Goal: Task Accomplishment & Management: Use online tool/utility

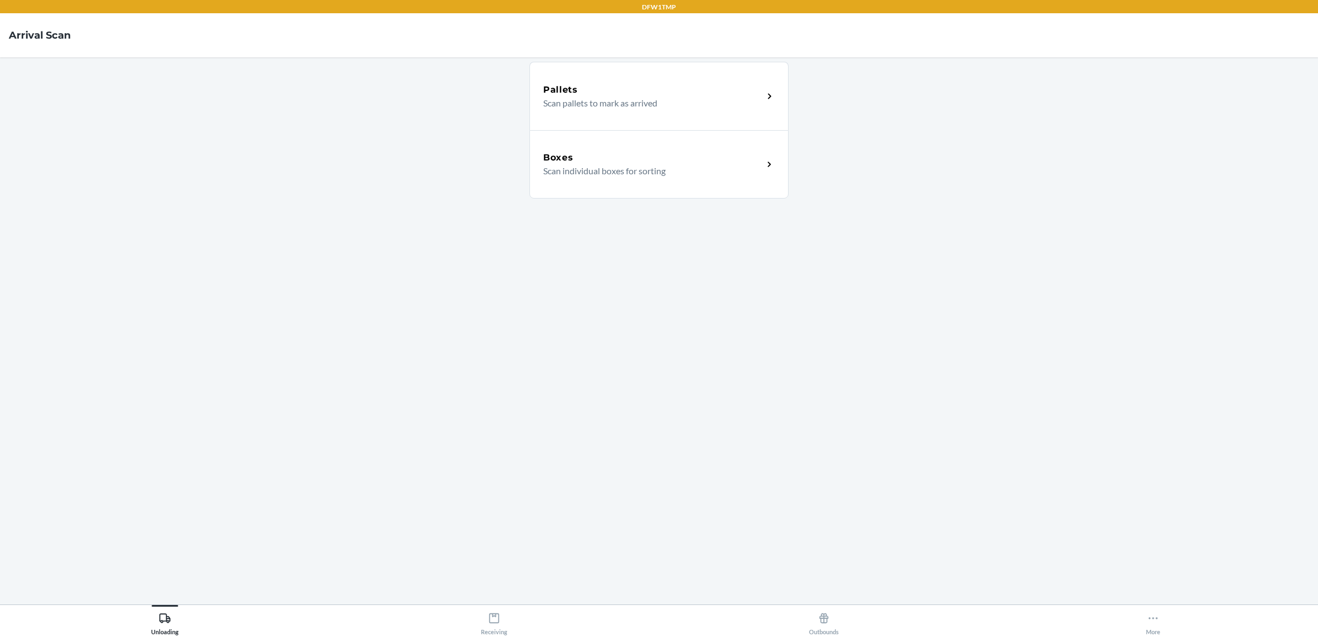
click at [710, 141] on div "Boxes Scan individual boxes for sorting" at bounding box center [659, 164] width 259 height 68
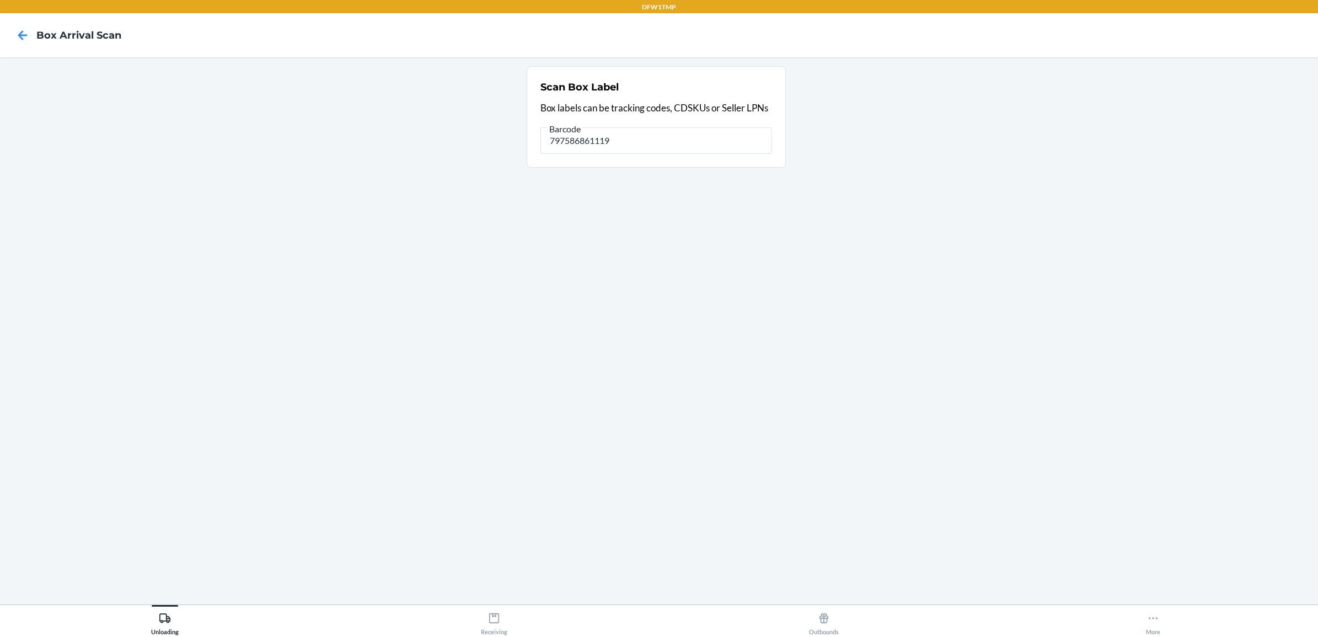
type input "797586861119"
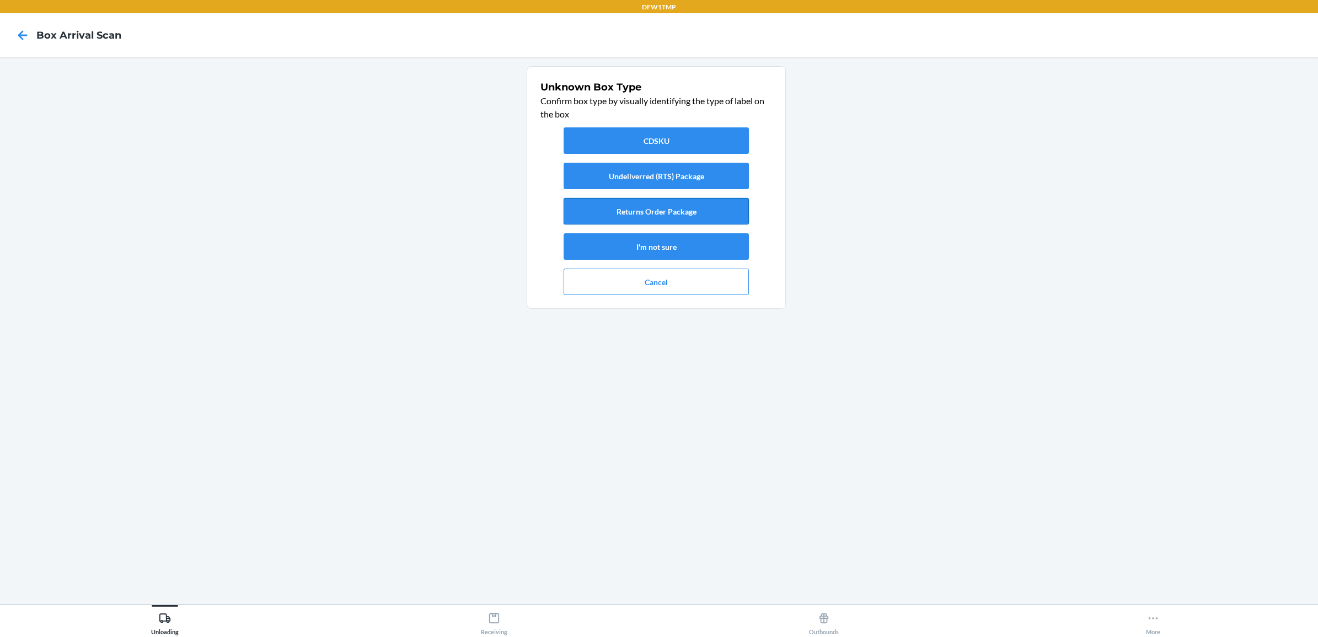
click at [635, 211] on button "Returns Order Package" at bounding box center [656, 211] width 185 height 26
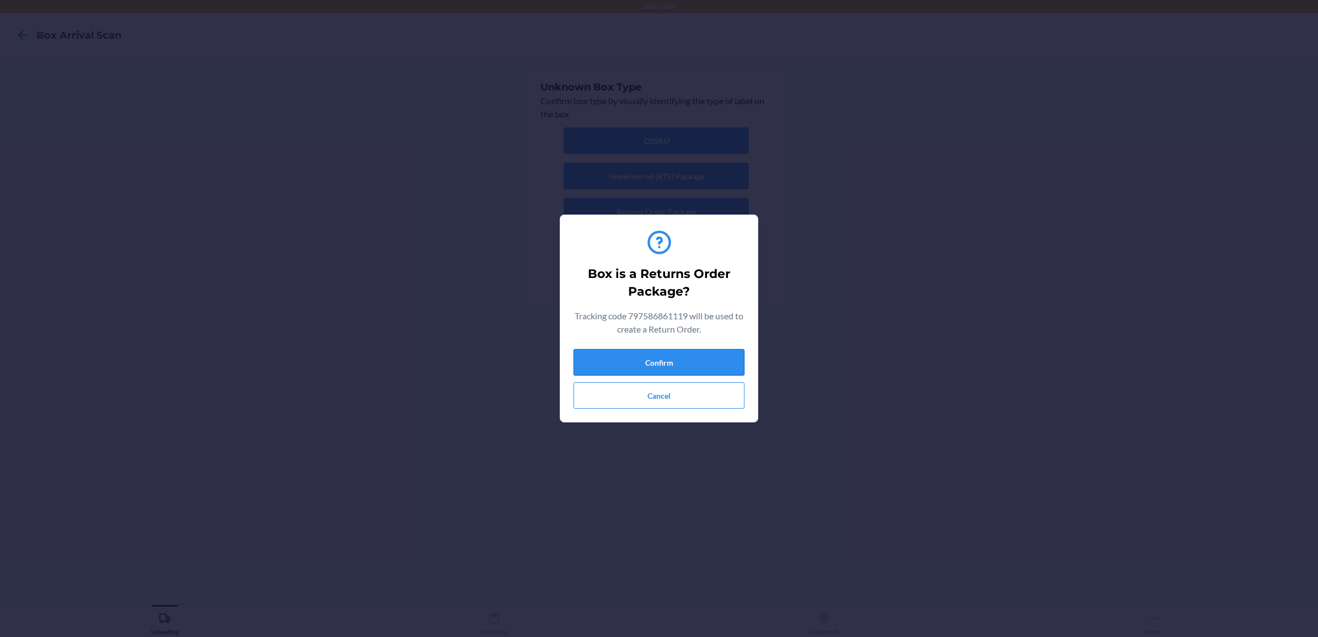
click at [696, 365] on button "Confirm" at bounding box center [659, 362] width 171 height 26
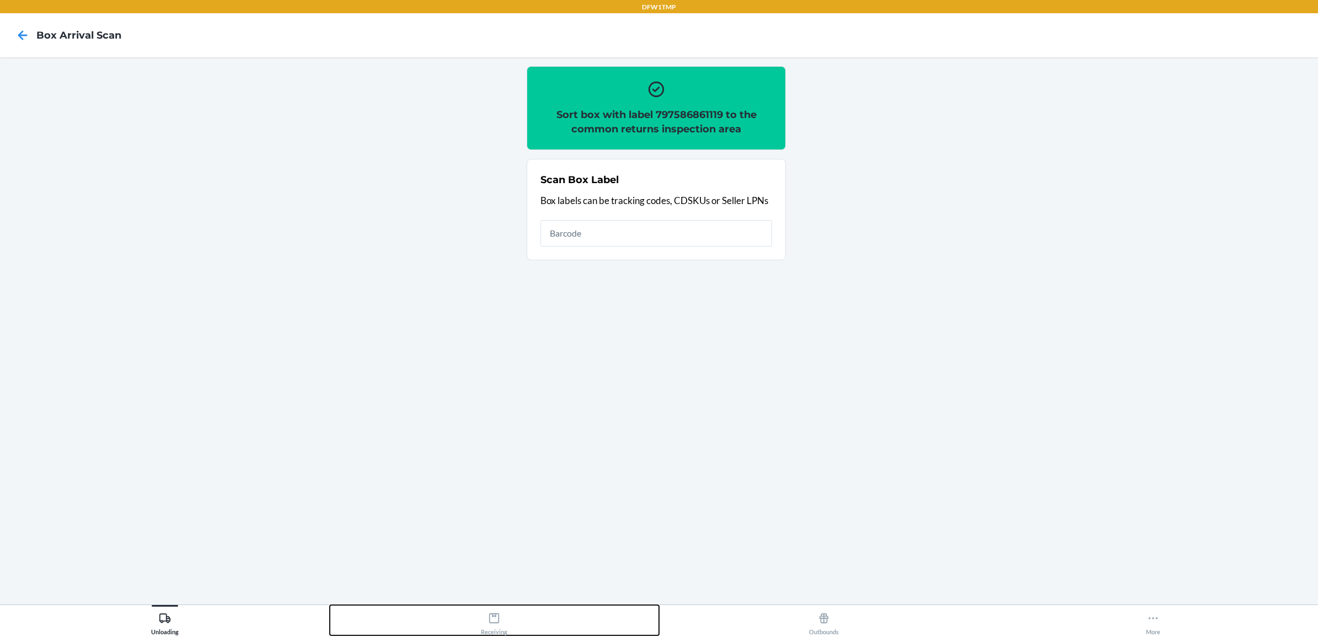
click at [500, 624] on icon at bounding box center [494, 618] width 12 height 12
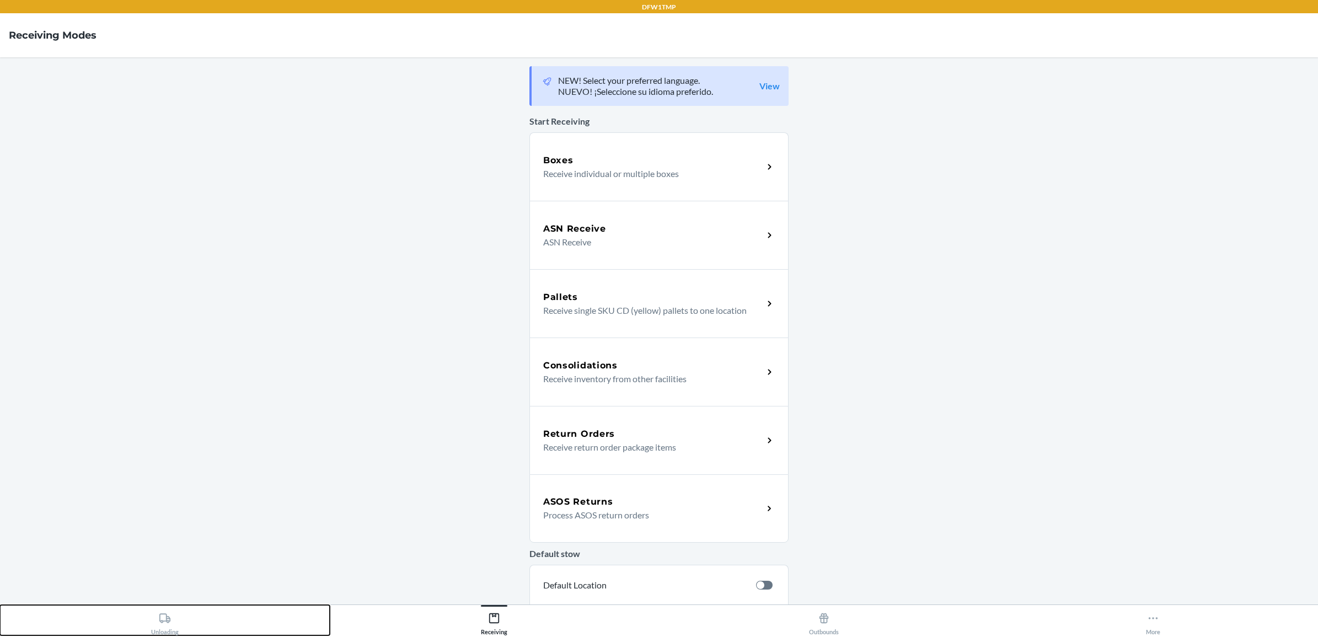
click at [184, 632] on button "Unloading" at bounding box center [165, 620] width 330 height 30
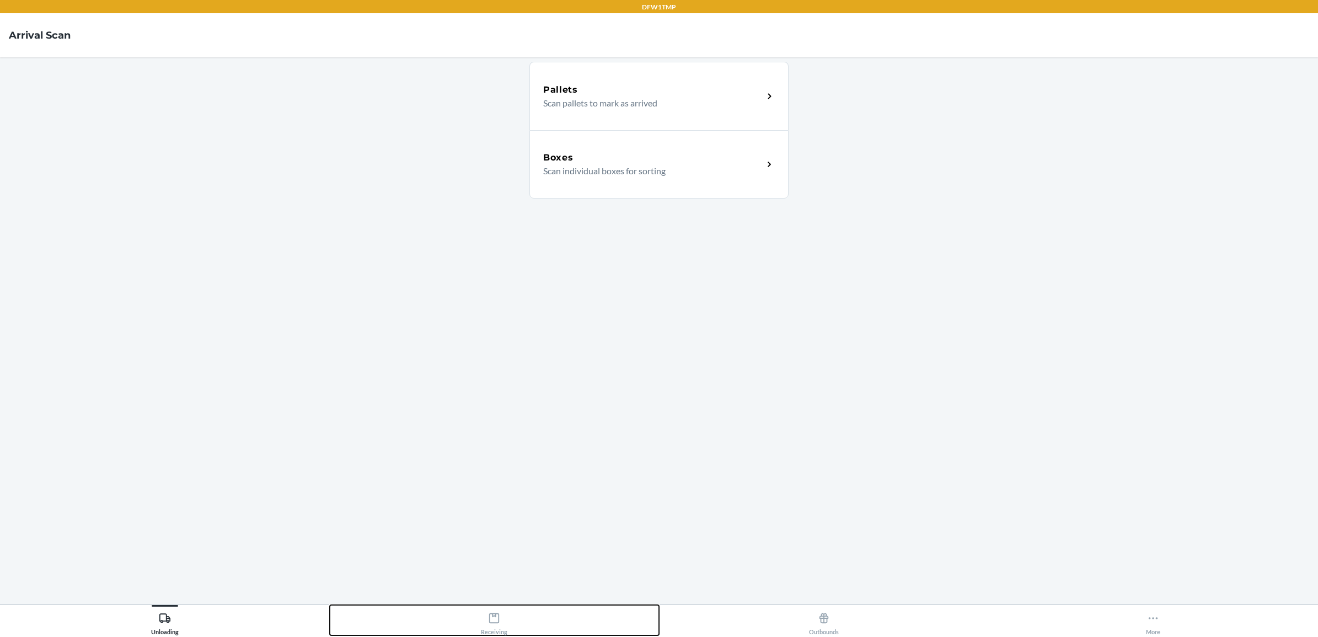
click at [450, 626] on button "Receiving" at bounding box center [495, 620] width 330 height 30
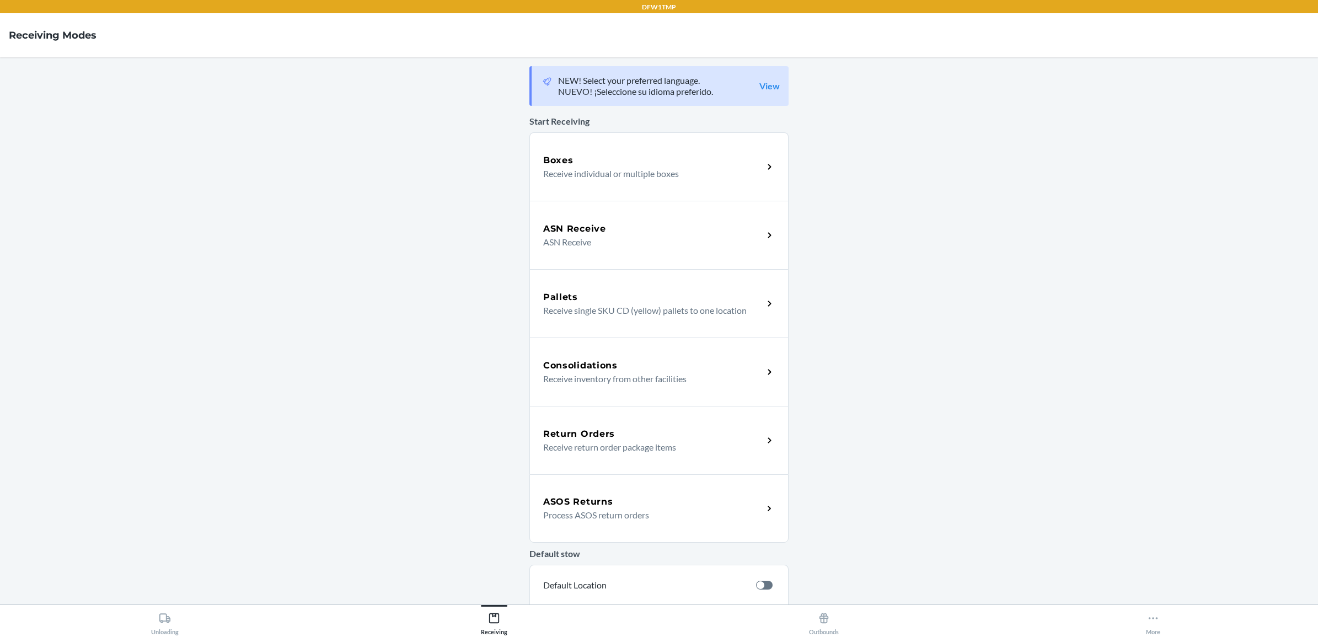
click at [550, 443] on p "Receive return order package items" at bounding box center [648, 447] width 211 height 13
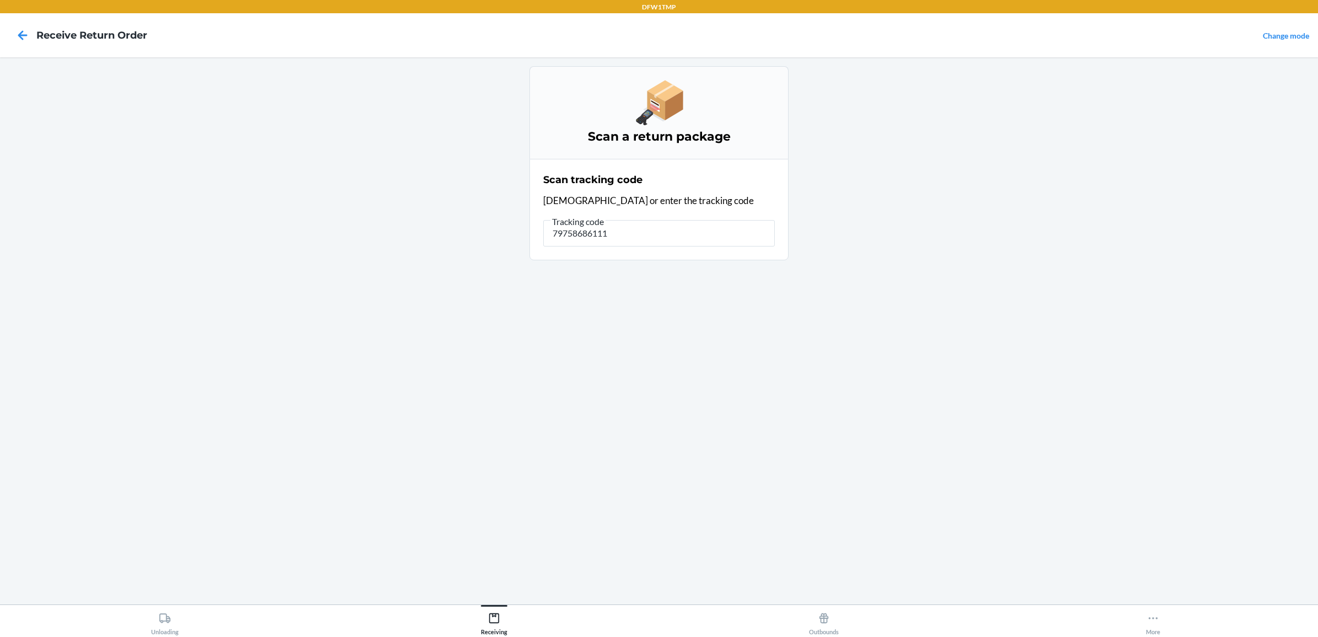
type input "797586861119"
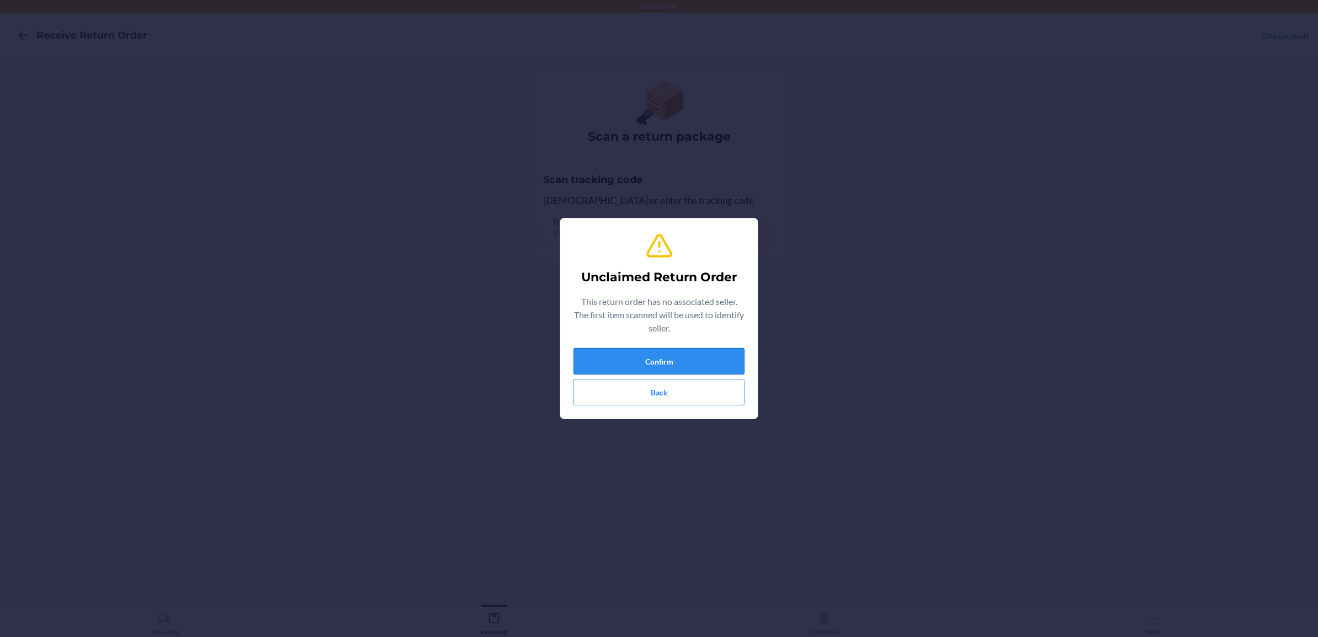
click at [732, 365] on button "Confirm" at bounding box center [659, 361] width 171 height 26
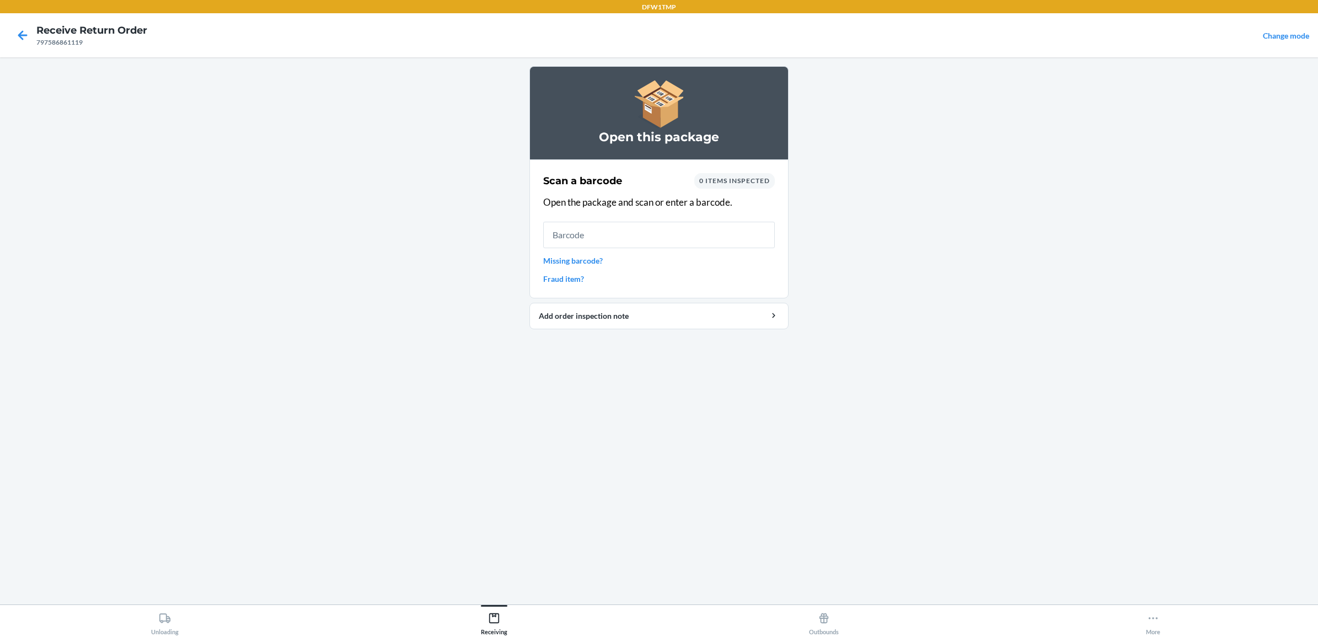
drag, startPoint x: 845, startPoint y: -72, endPoint x: 953, endPoint y: -72, distance: 107.6
drag, startPoint x: 953, startPoint y: -72, endPoint x: 20, endPoint y: 31, distance: 938.5
click at [20, 31] on icon at bounding box center [22, 35] width 19 height 19
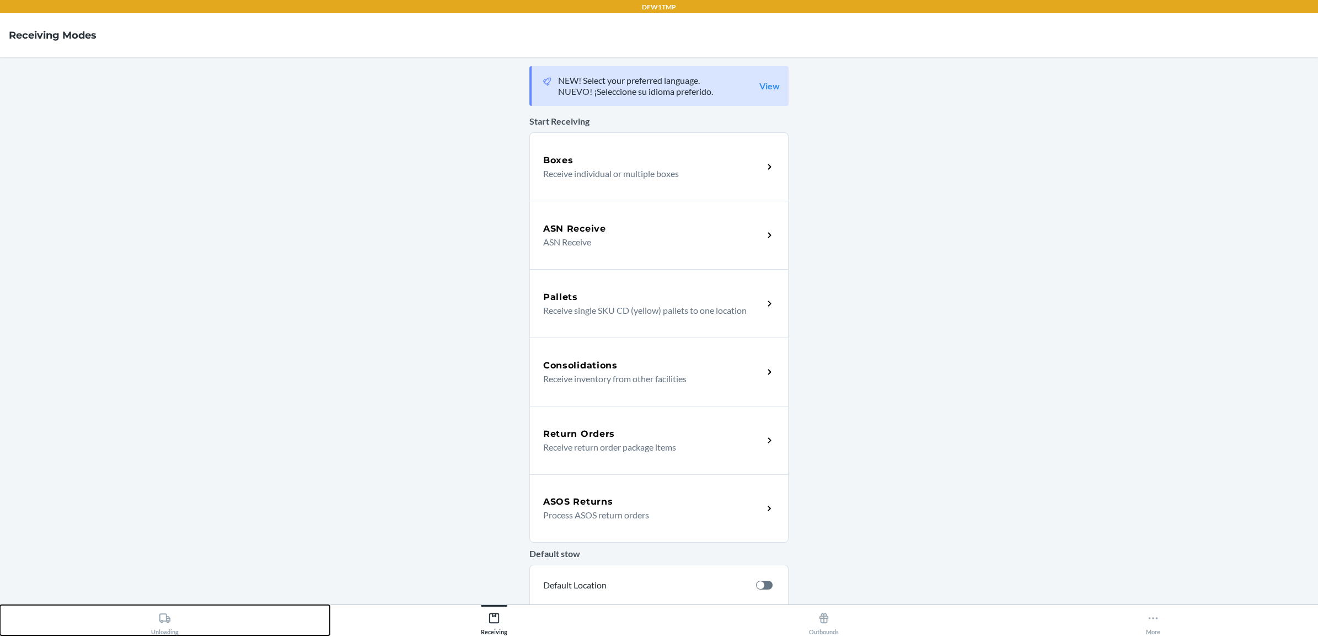
click at [279, 629] on button "Unloading" at bounding box center [165, 620] width 330 height 30
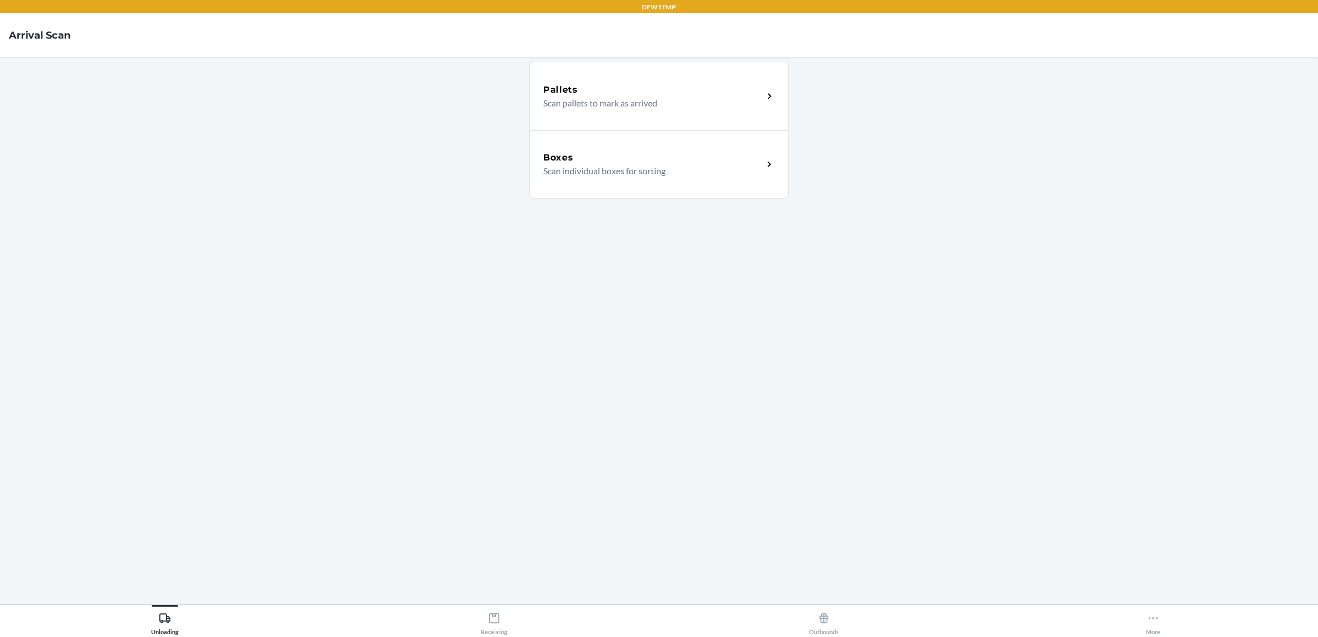
click at [774, 151] on div "Boxes Scan individual boxes for sorting" at bounding box center [659, 164] width 259 height 68
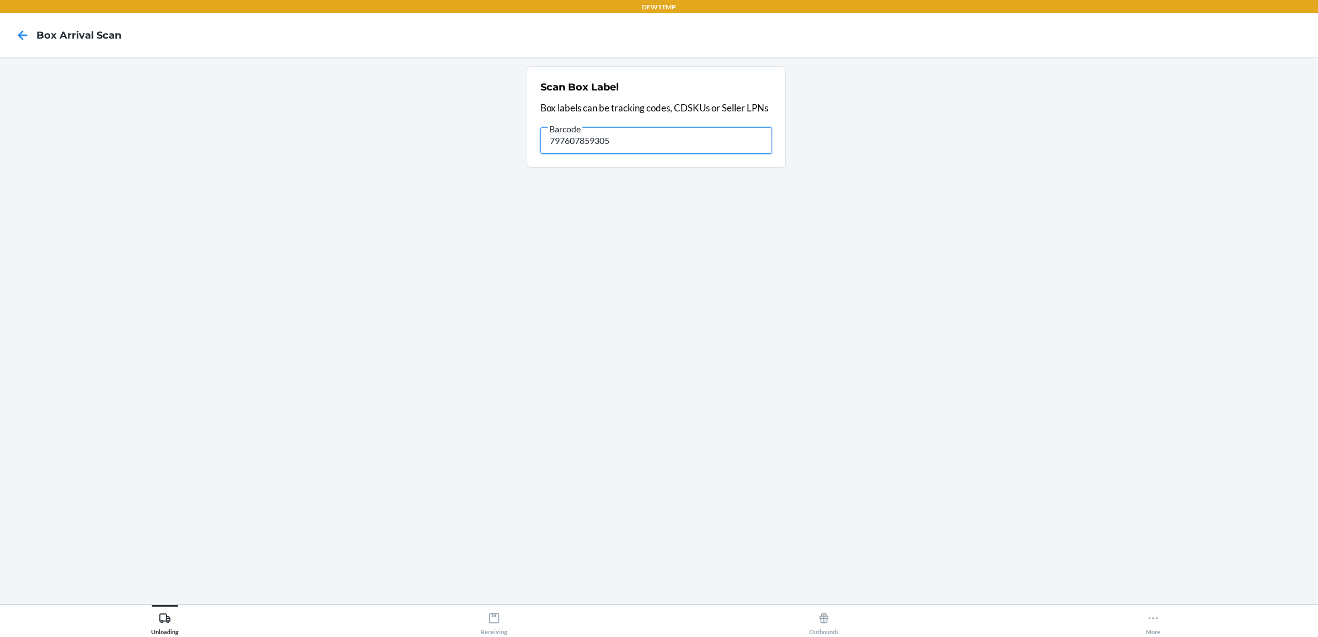
type input "797607859305"
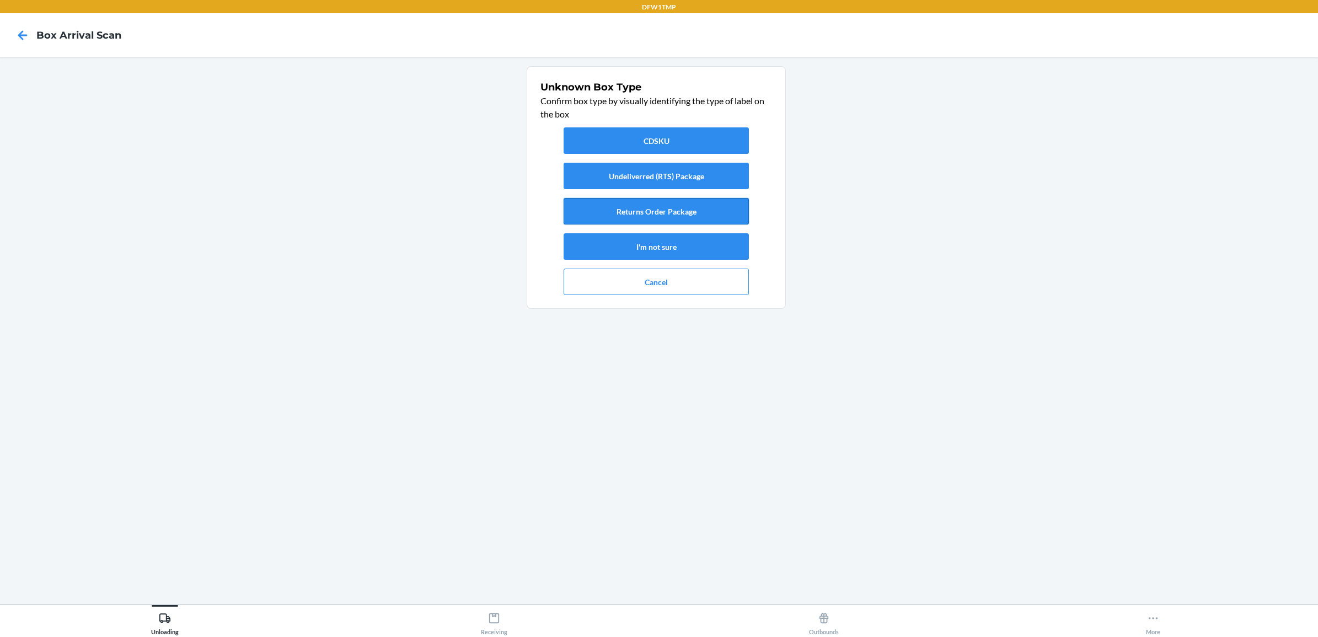
click at [720, 215] on button "Returns Order Package" at bounding box center [656, 211] width 185 height 26
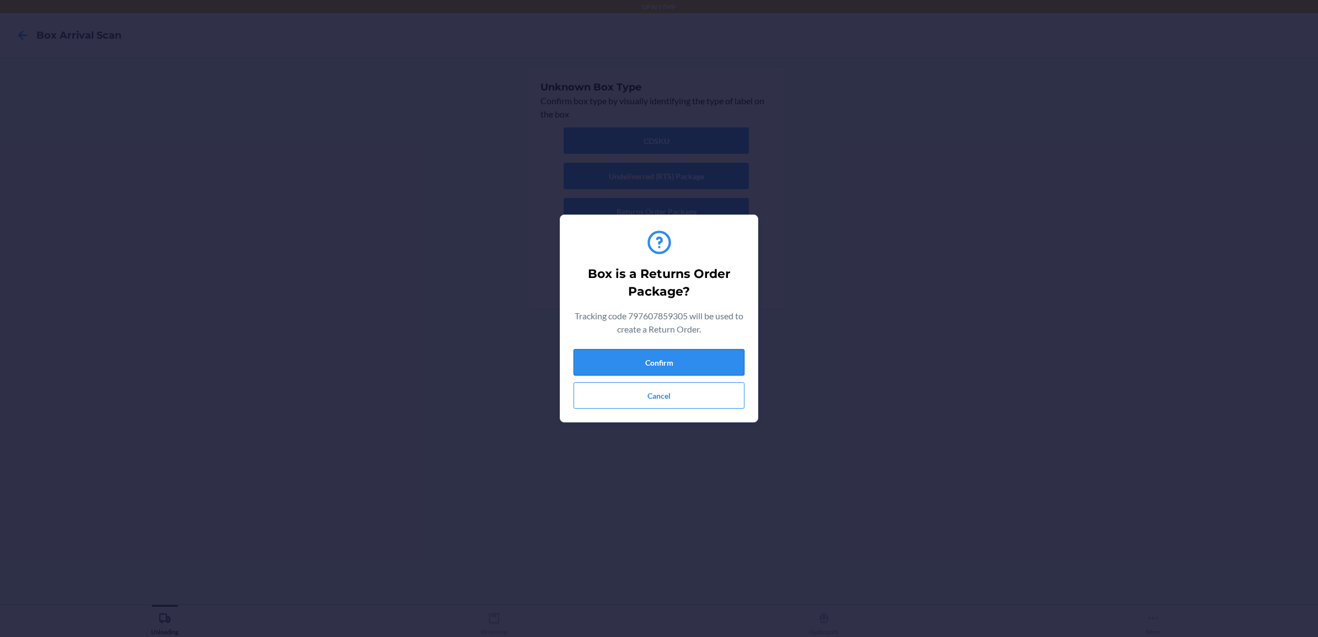
click at [655, 363] on button "Confirm" at bounding box center [659, 362] width 171 height 26
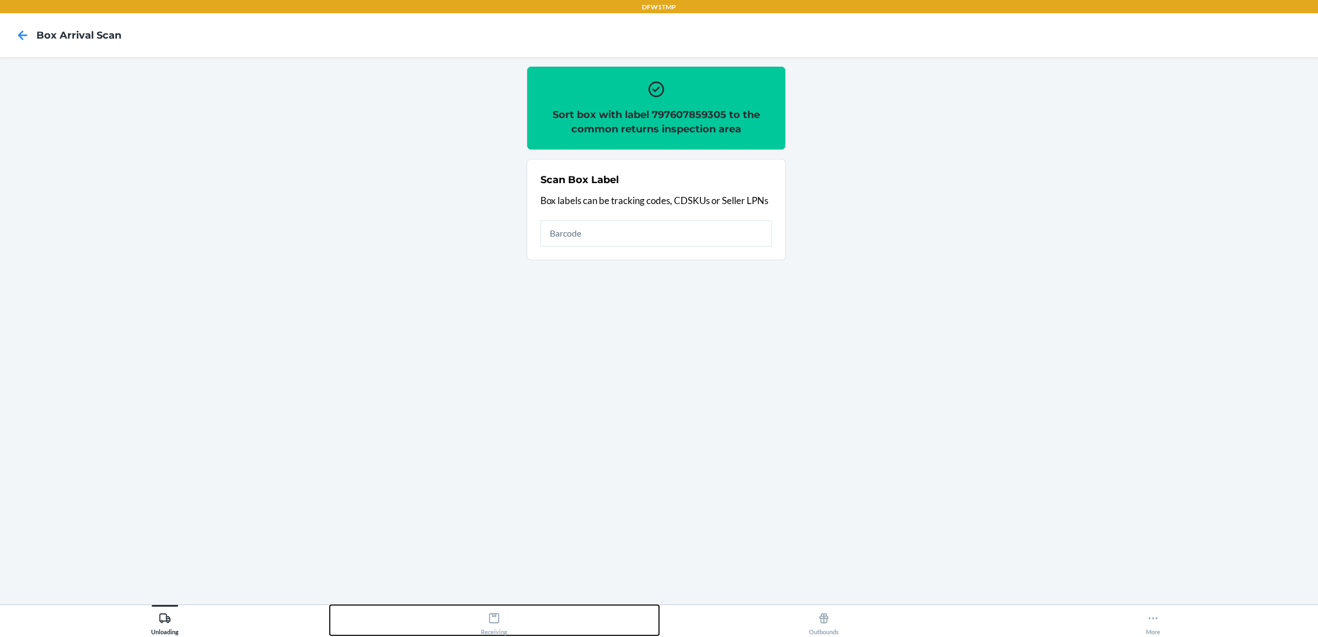
click at [498, 616] on icon at bounding box center [494, 618] width 12 height 12
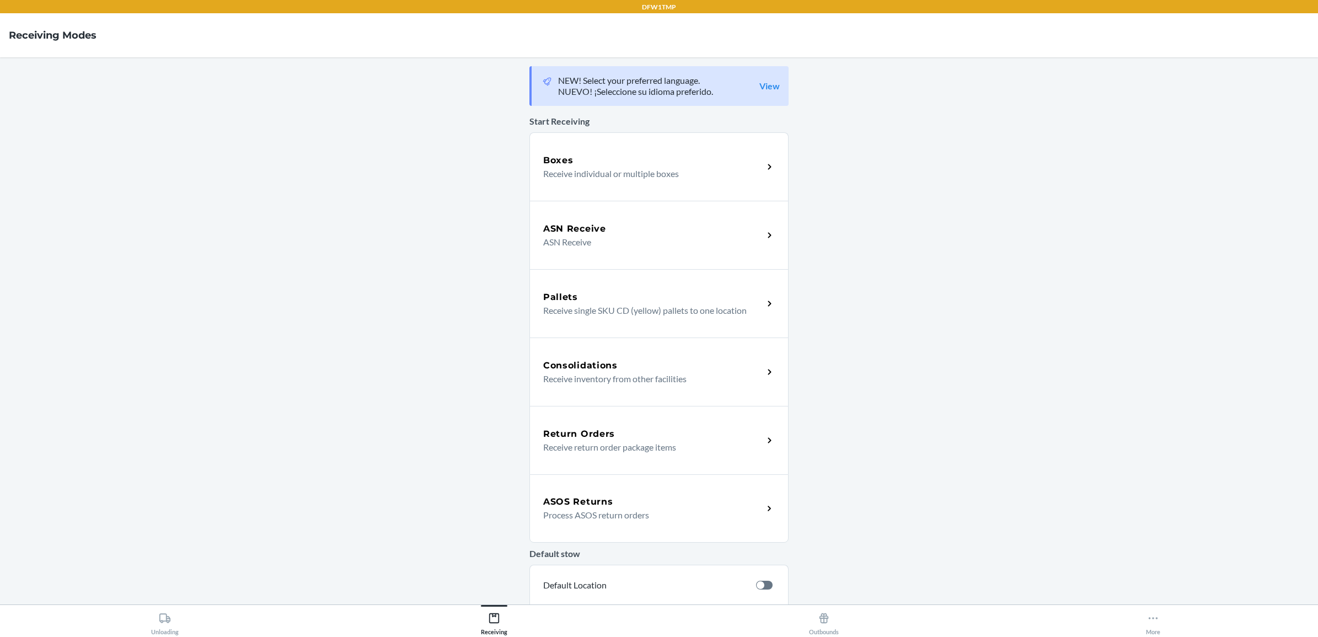
click at [562, 435] on h5 "Return Orders" at bounding box center [579, 434] width 72 height 13
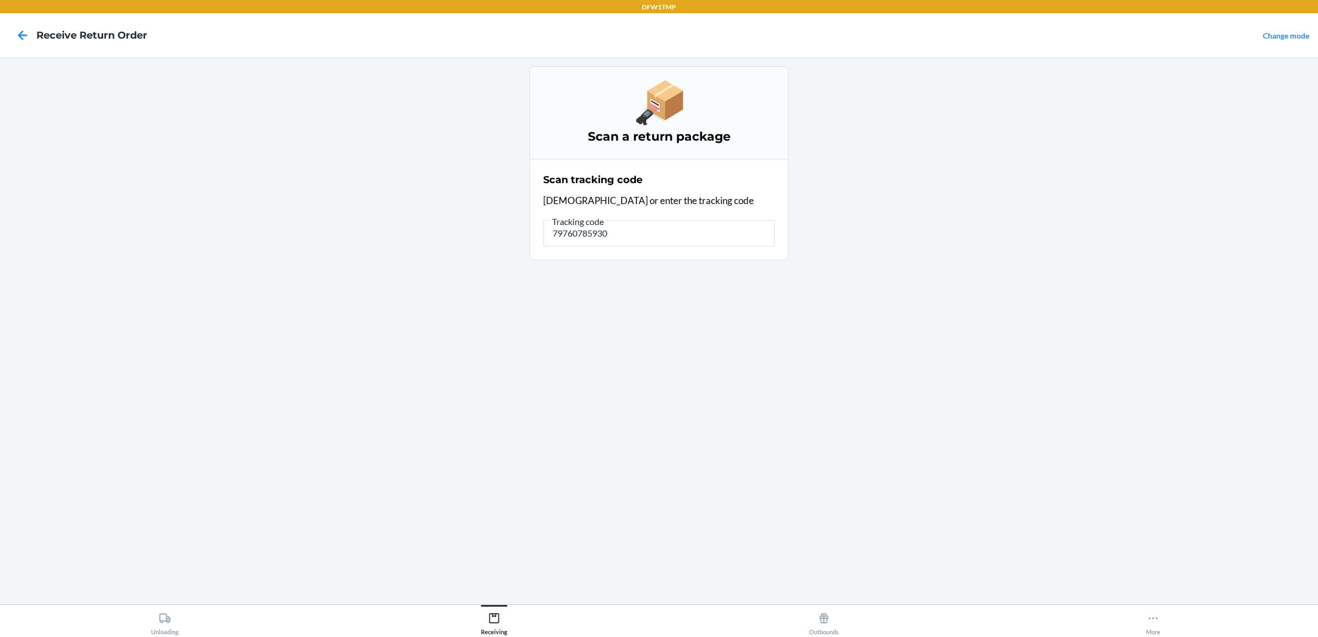
type input "797607859305"
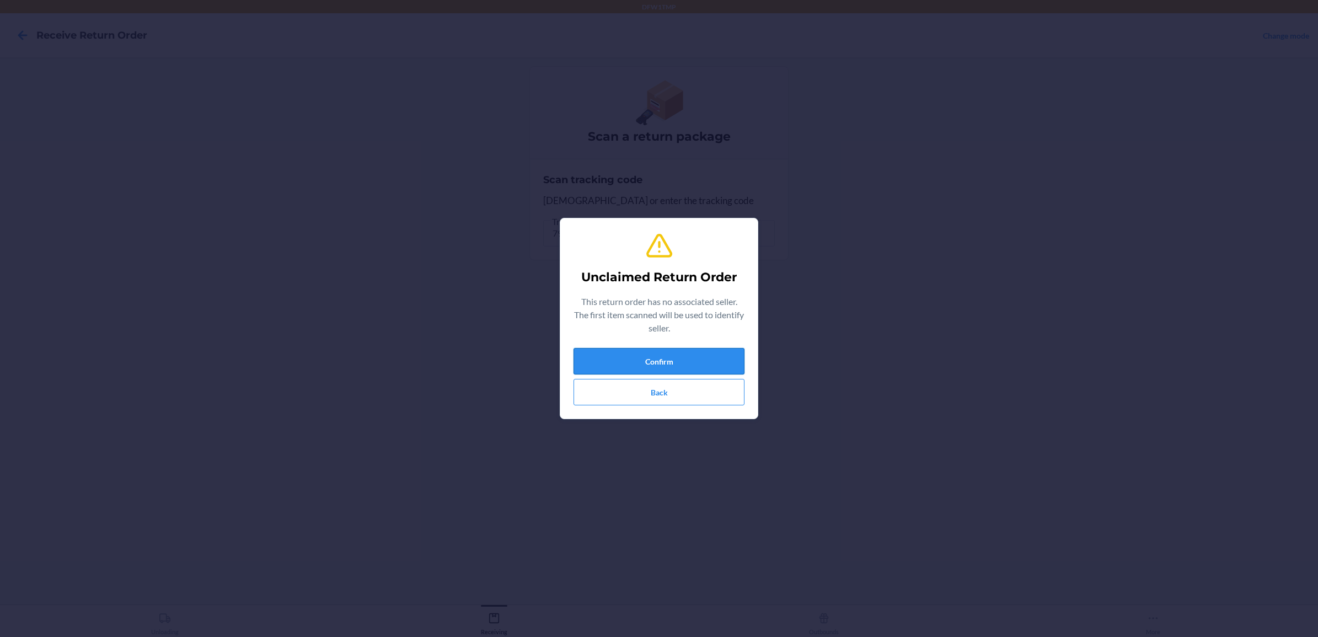
click at [713, 351] on button "Confirm" at bounding box center [659, 361] width 171 height 26
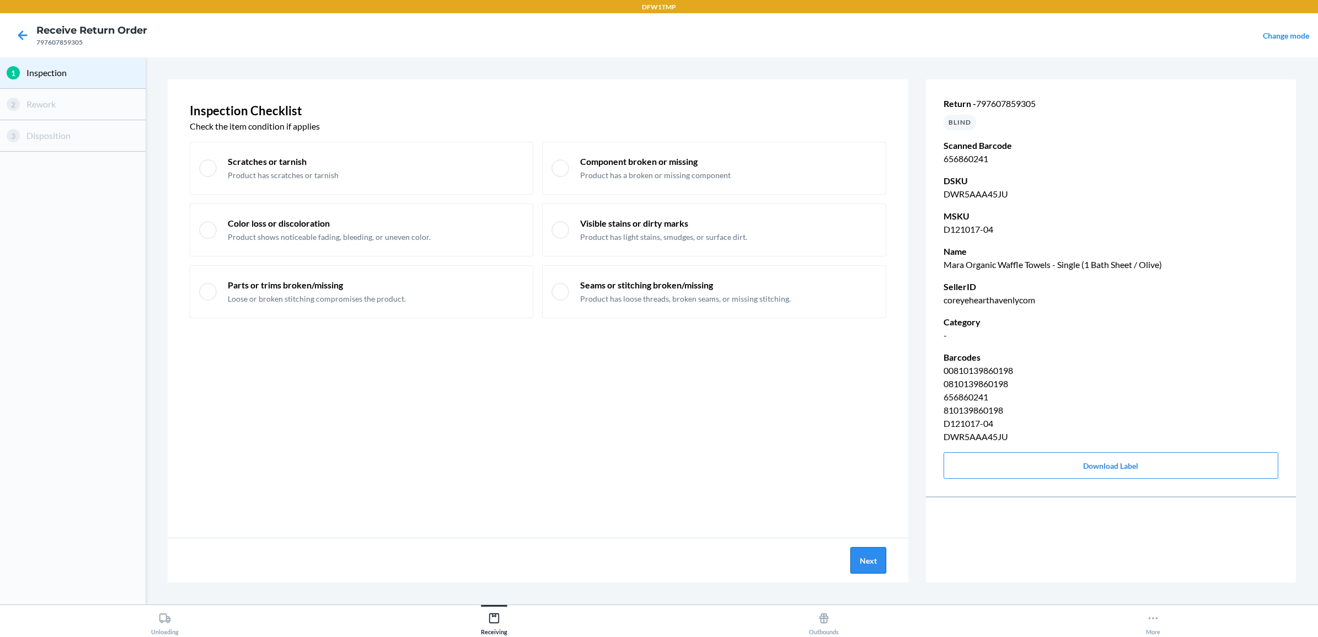
click at [879, 558] on button "Next" at bounding box center [869, 560] width 36 height 26
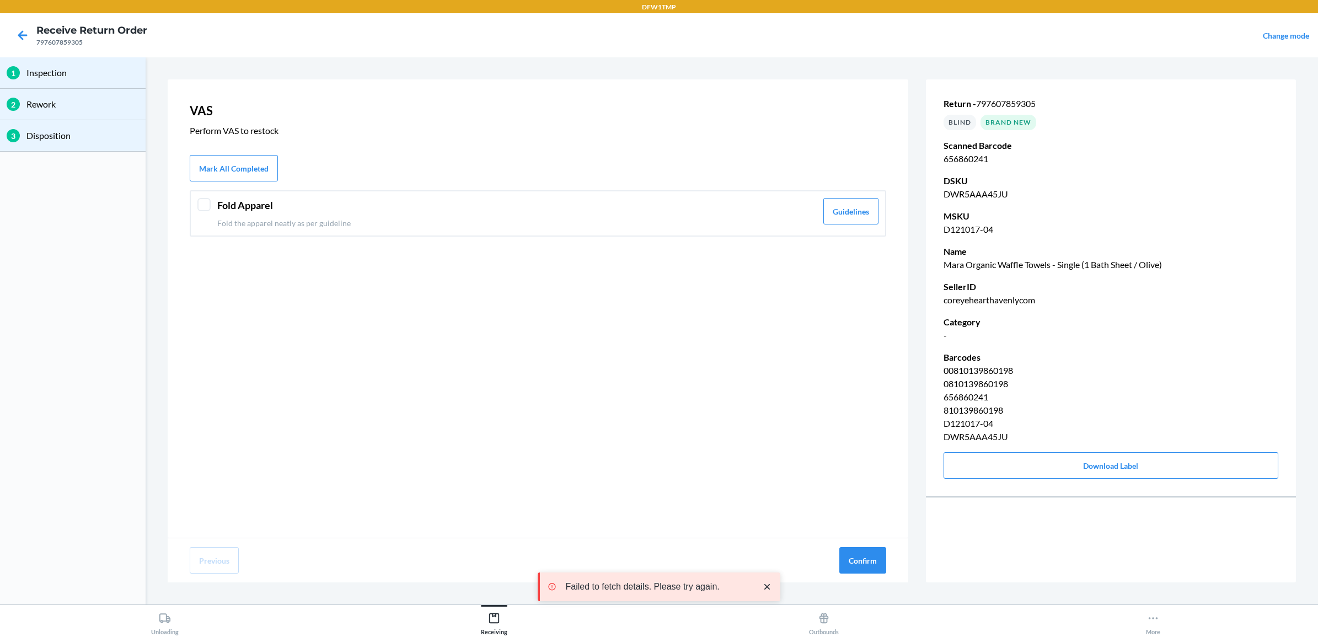
click at [202, 211] on div "Fold Apparel Fold the apparel neatly as per guideline Guidelines" at bounding box center [538, 213] width 697 height 46
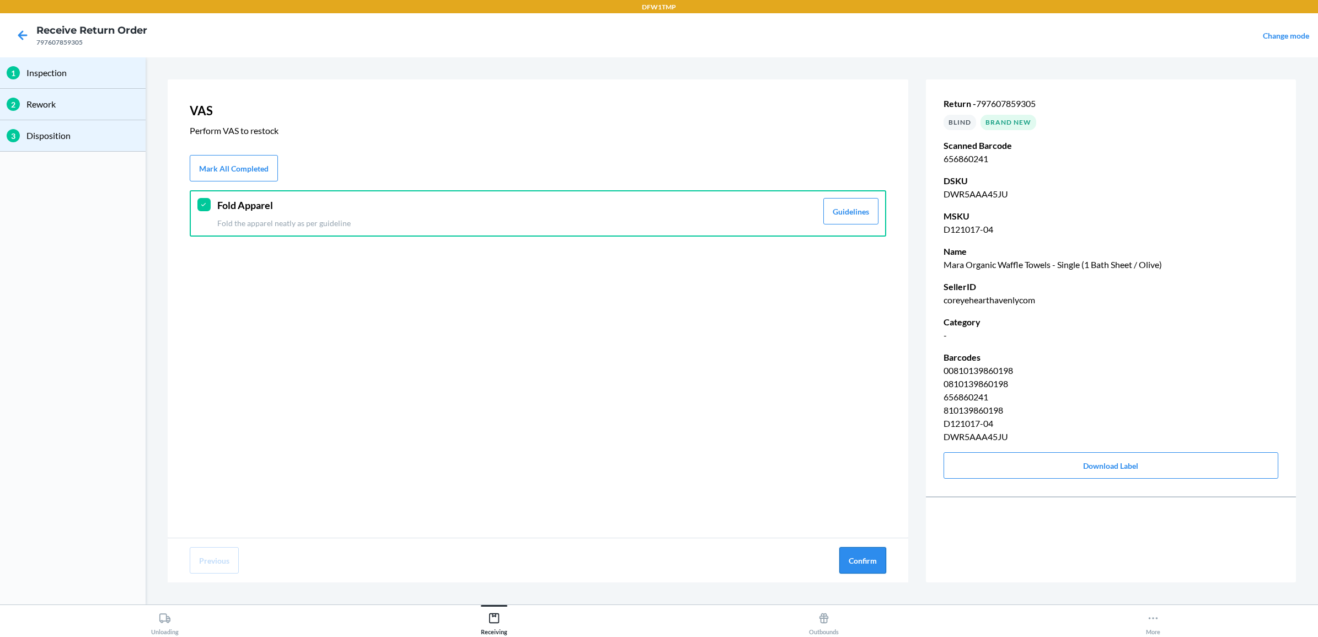
click at [857, 554] on button "Confirm" at bounding box center [863, 560] width 47 height 26
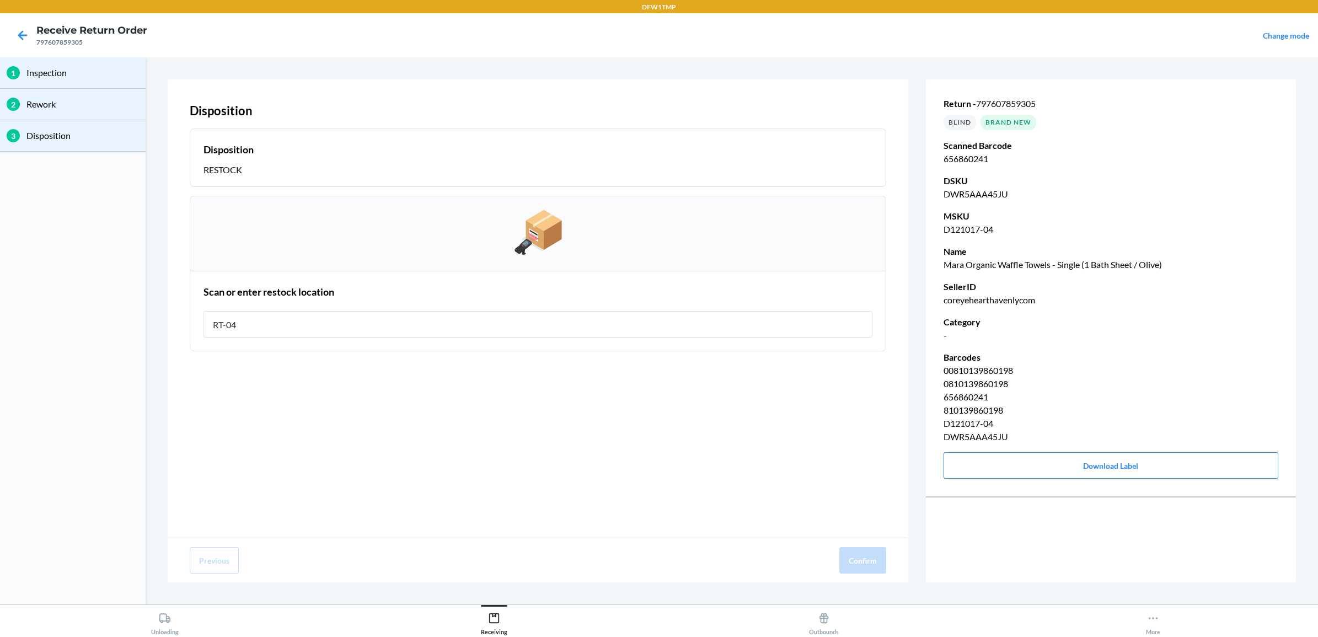
type input "RT-04"
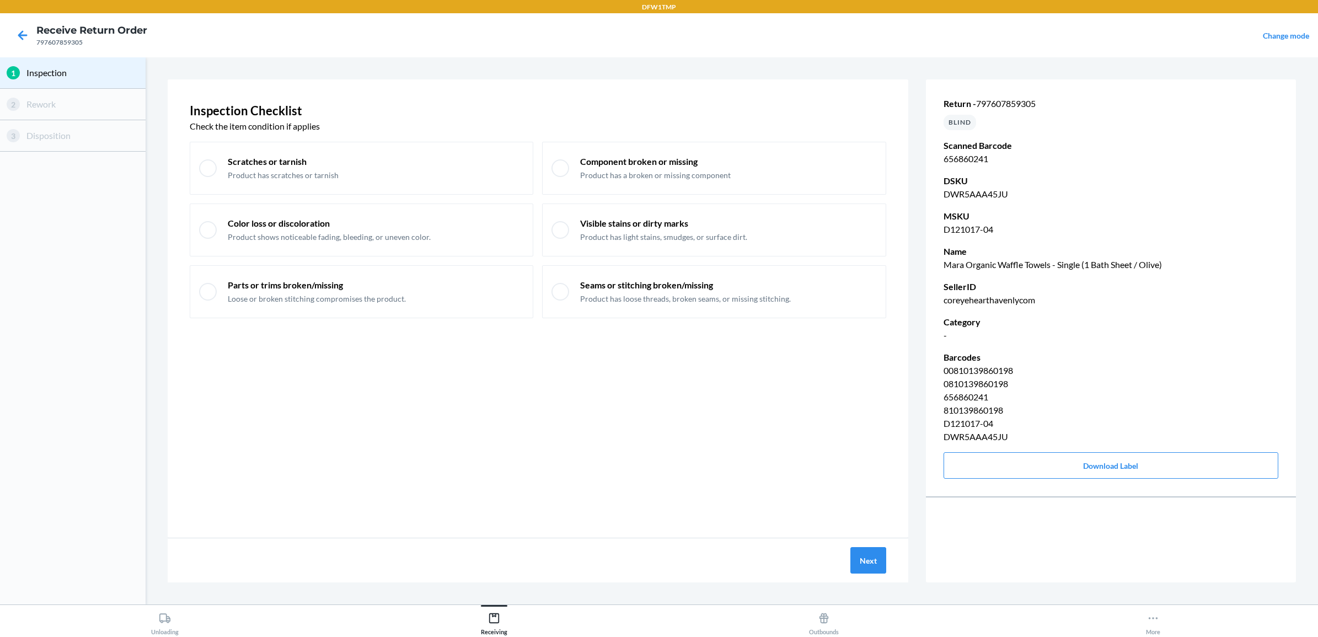
click at [872, 544] on div "Next" at bounding box center [538, 560] width 741 height 44
click at [870, 557] on button "Next" at bounding box center [869, 560] width 36 height 26
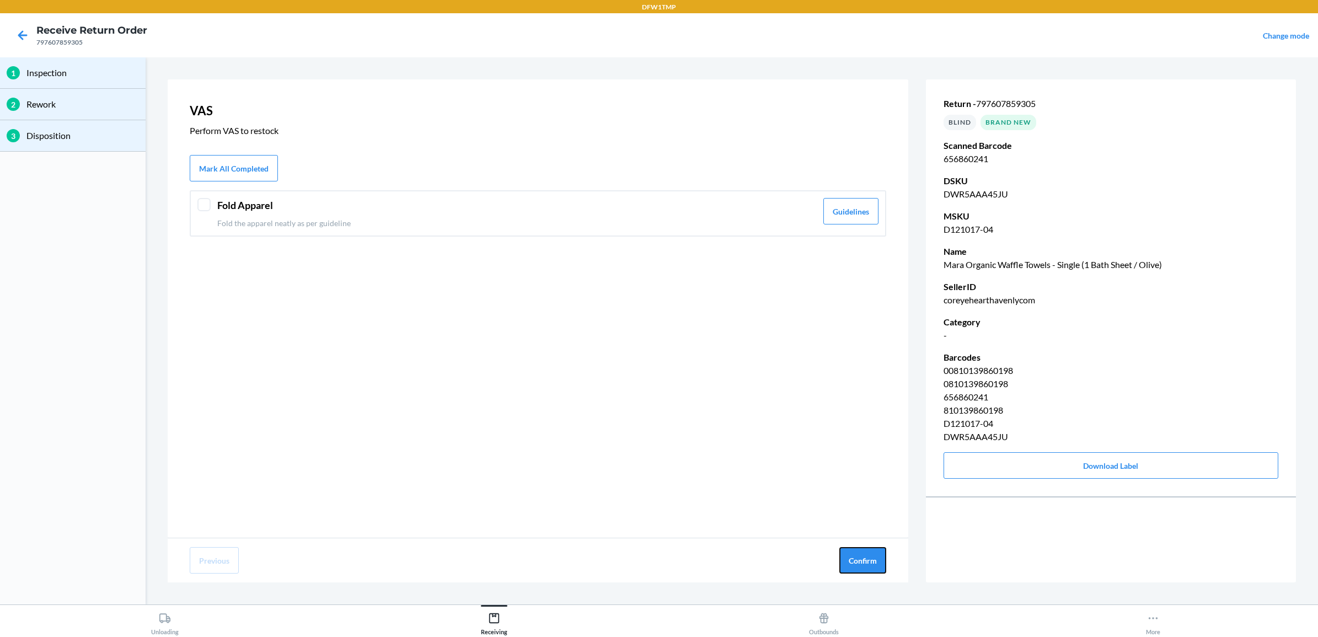
click at [870, 557] on button "Confirm" at bounding box center [863, 560] width 47 height 26
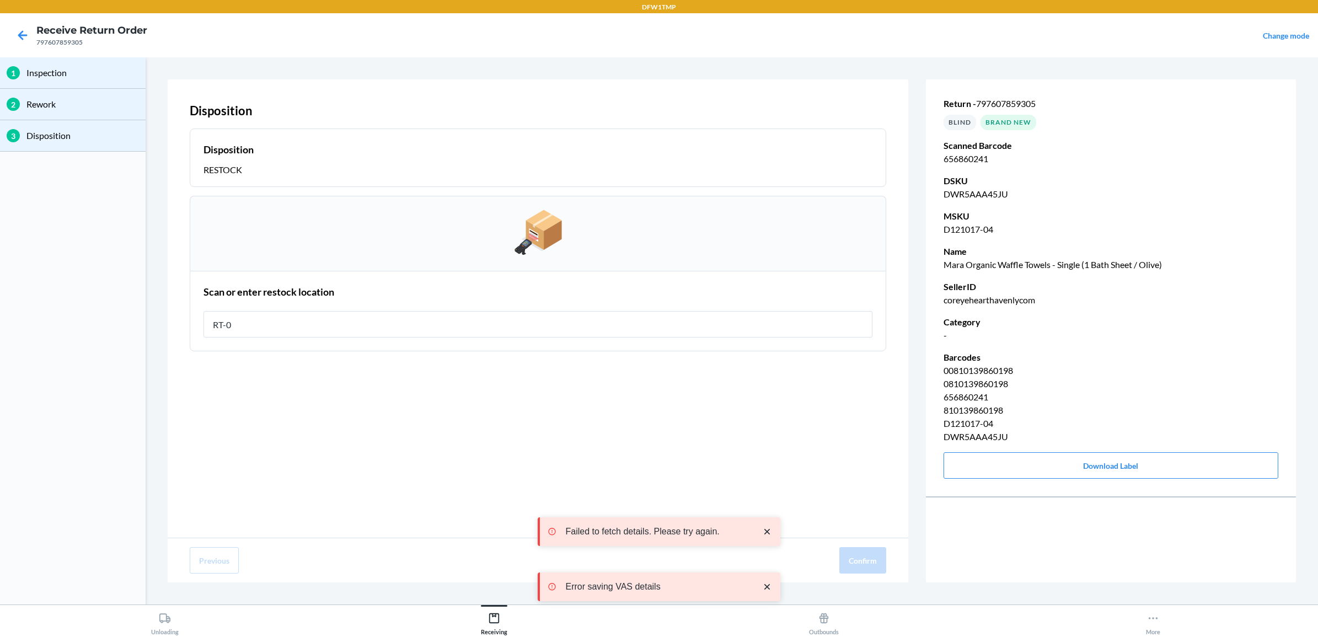
type input "RT-04"
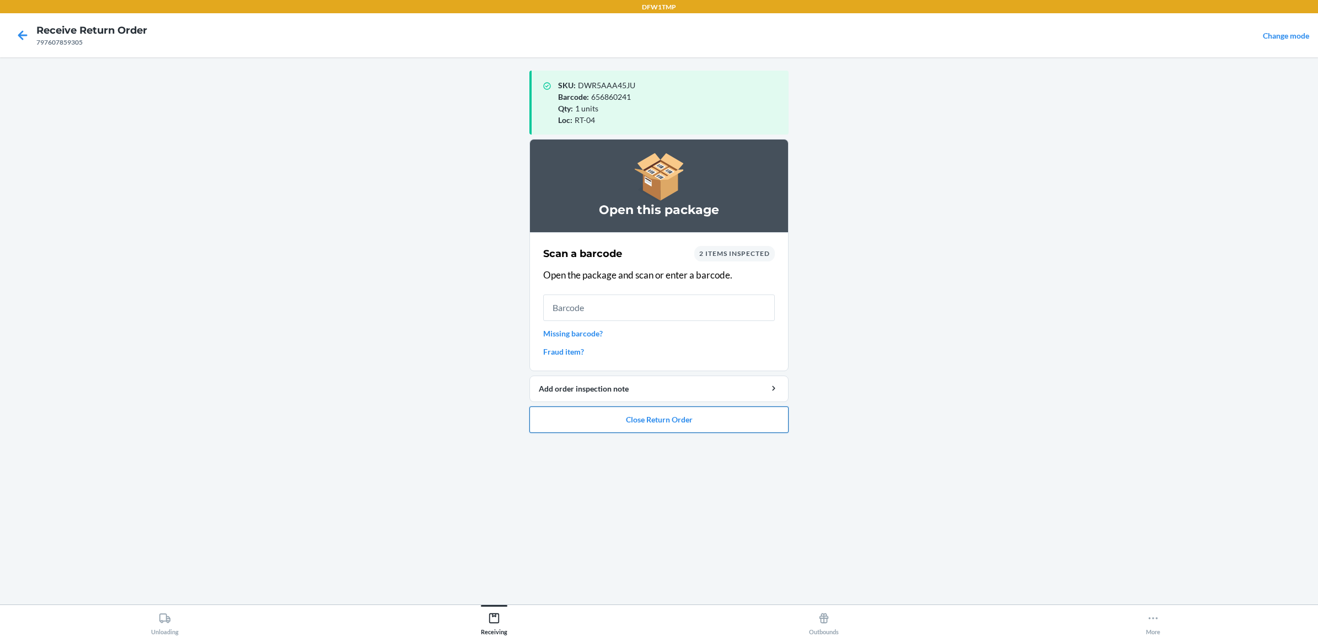
click at [725, 425] on button "Close Return Order" at bounding box center [659, 420] width 259 height 26
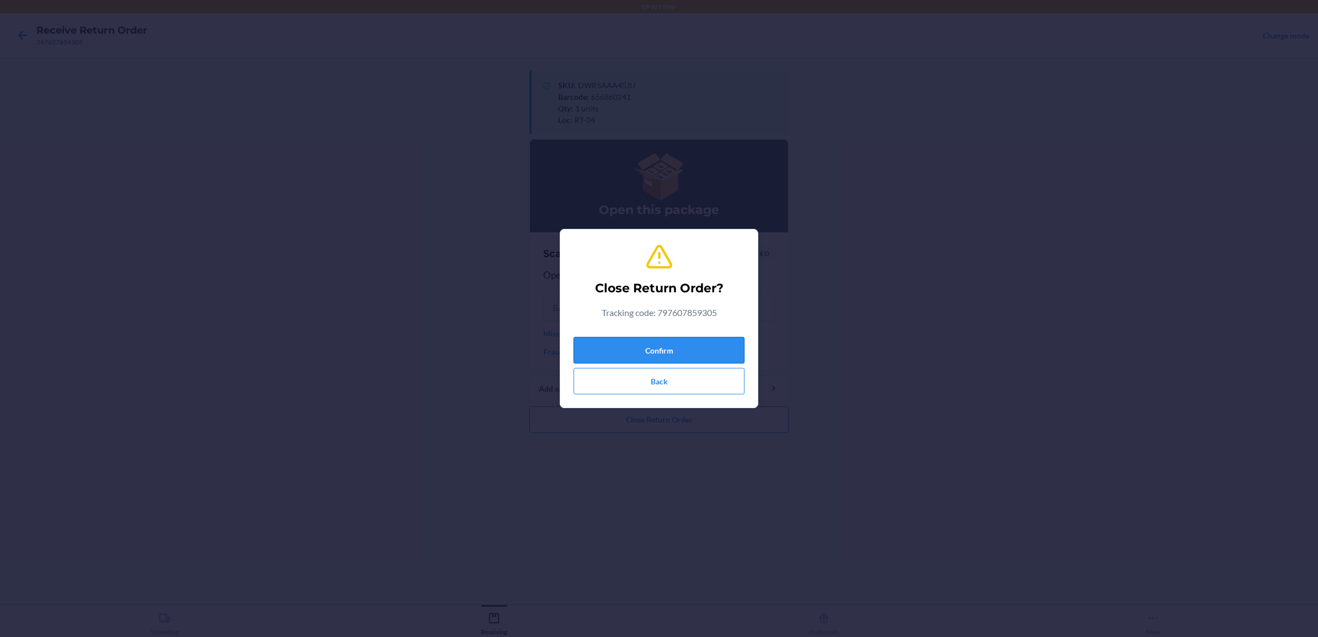
click at [643, 350] on button "Confirm" at bounding box center [659, 350] width 171 height 26
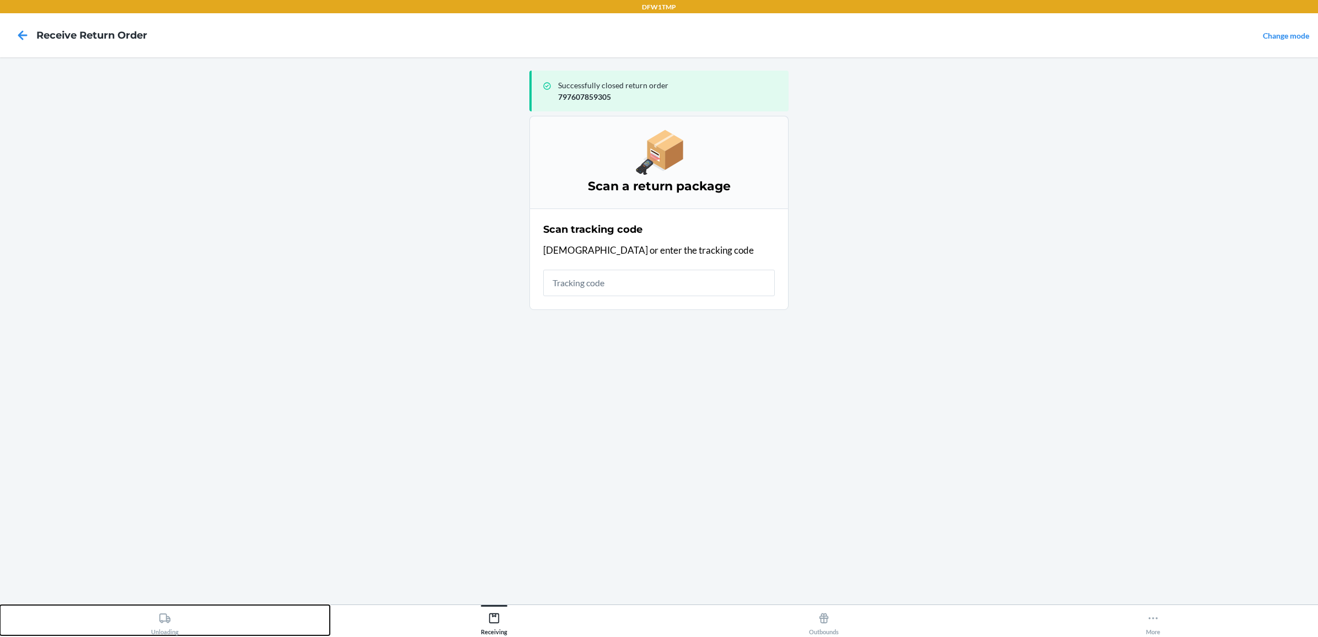
click at [183, 611] on button "Unloading" at bounding box center [165, 620] width 330 height 30
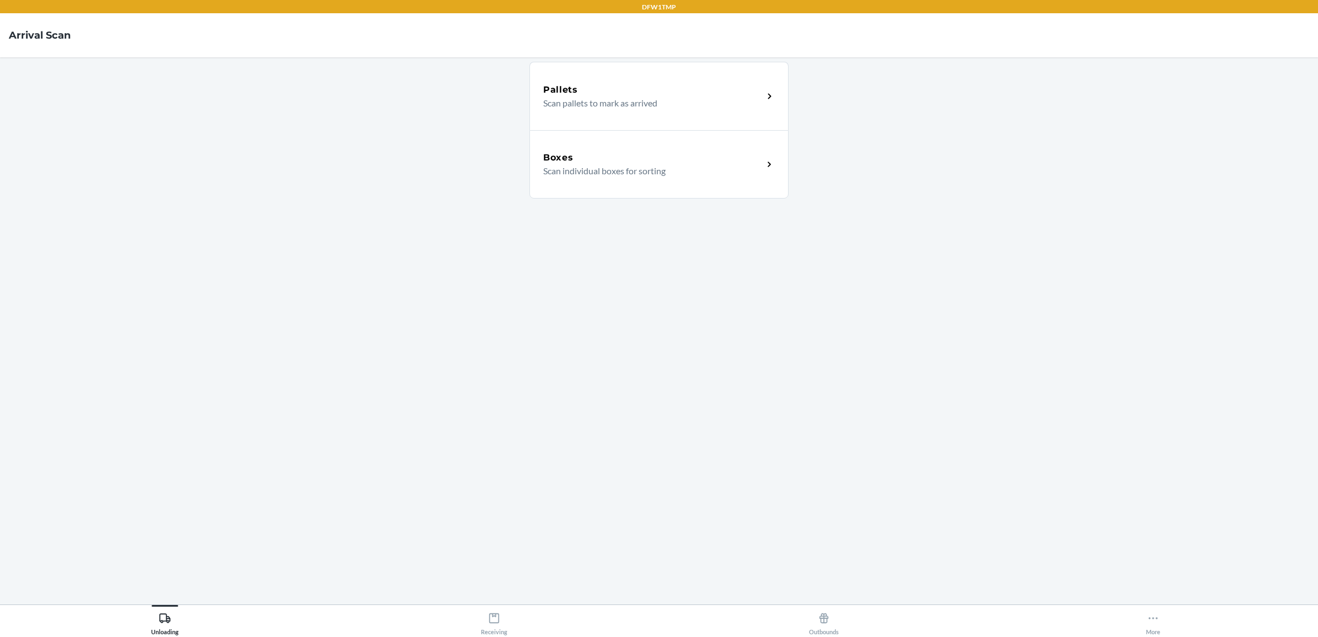
click at [657, 173] on p "Scan individual boxes for sorting" at bounding box center [648, 170] width 211 height 13
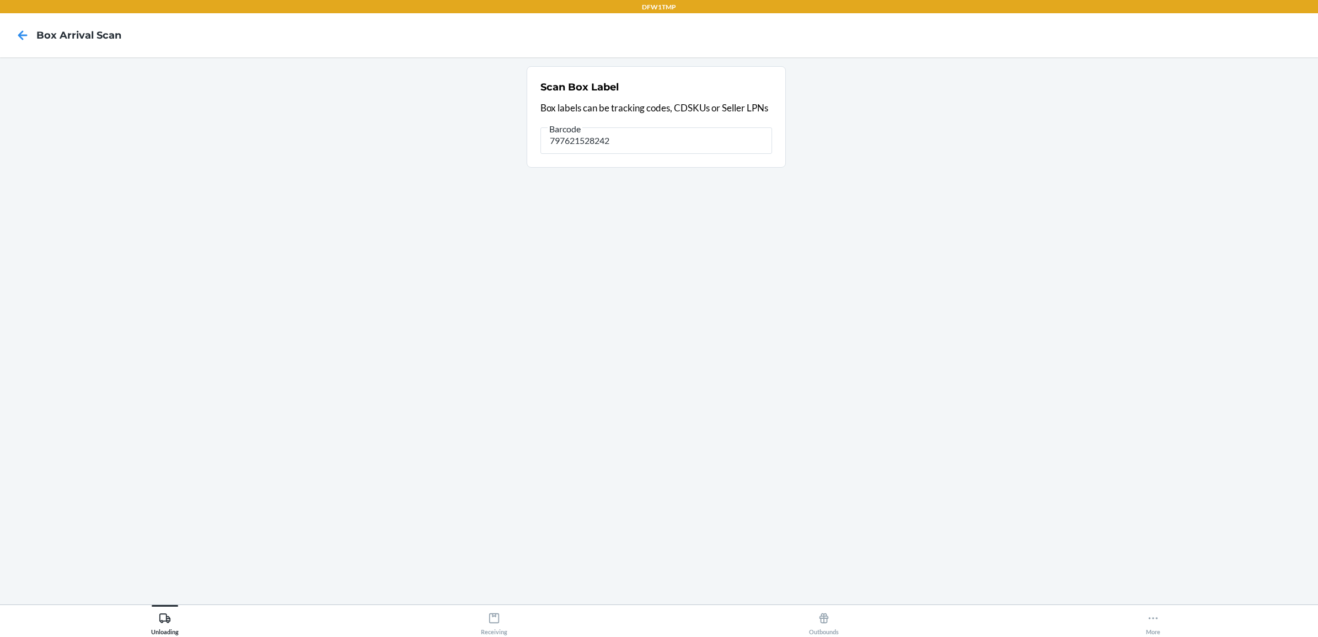
type input "797621528242"
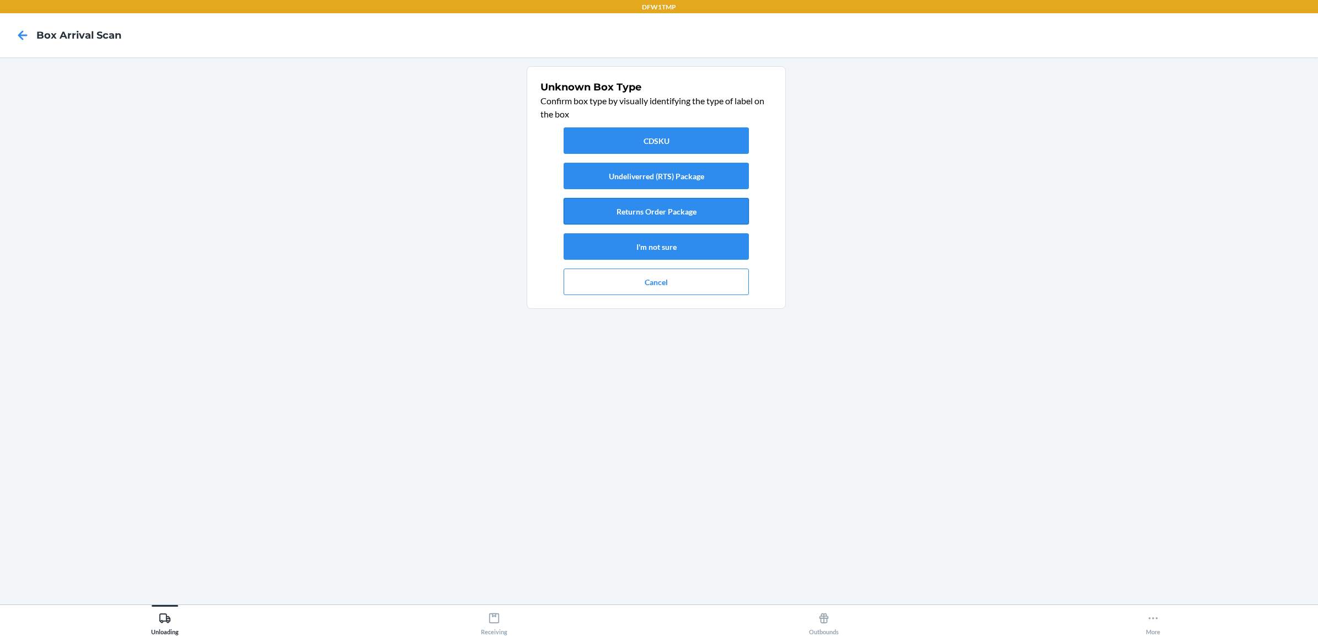
click at [688, 213] on button "Returns Order Package" at bounding box center [656, 211] width 185 height 26
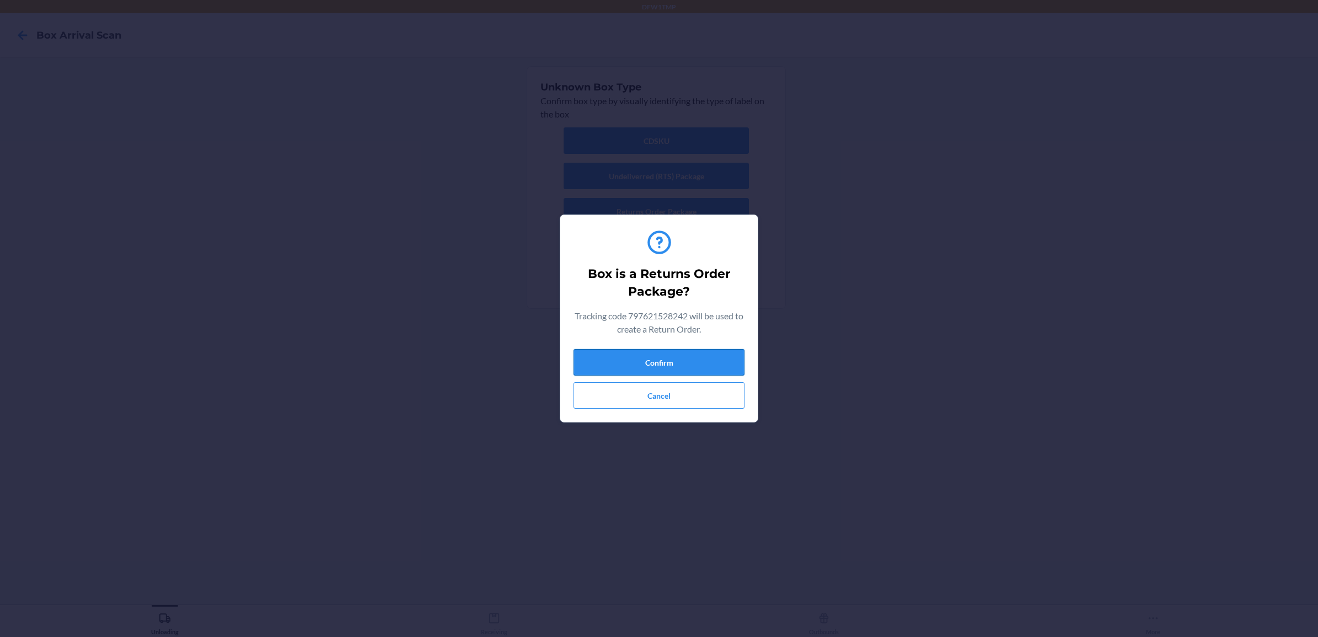
click at [690, 367] on button "Confirm" at bounding box center [659, 362] width 171 height 26
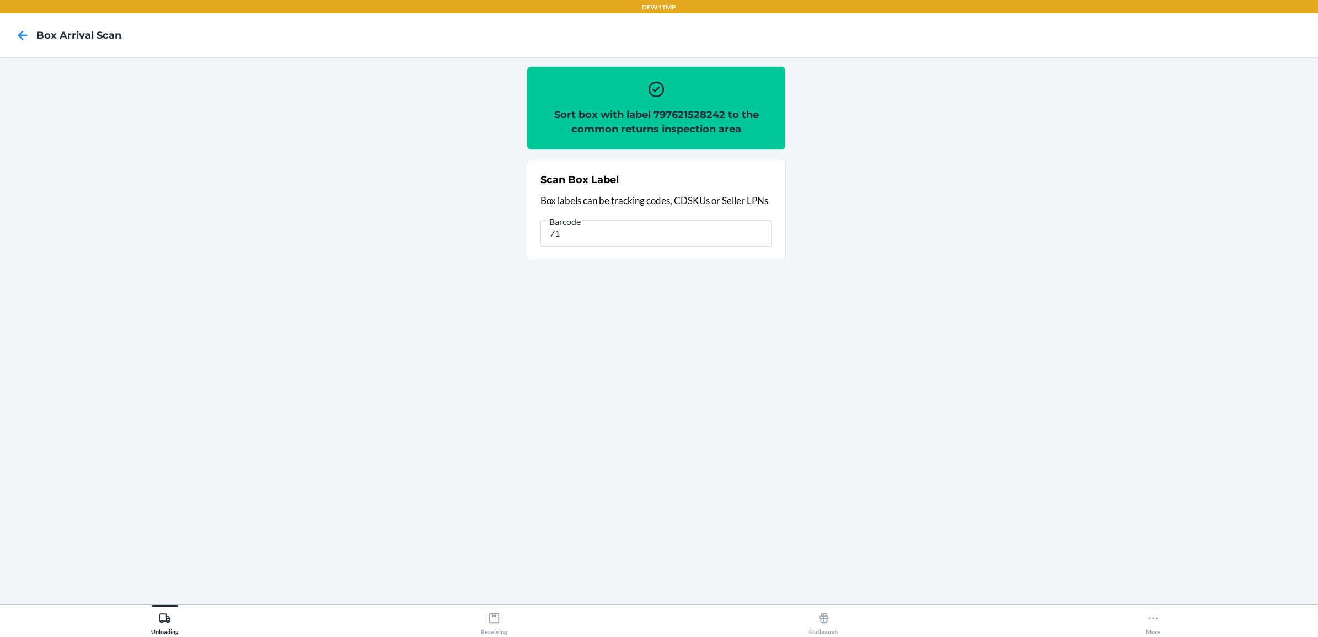
type input "7"
type input "797621528242"
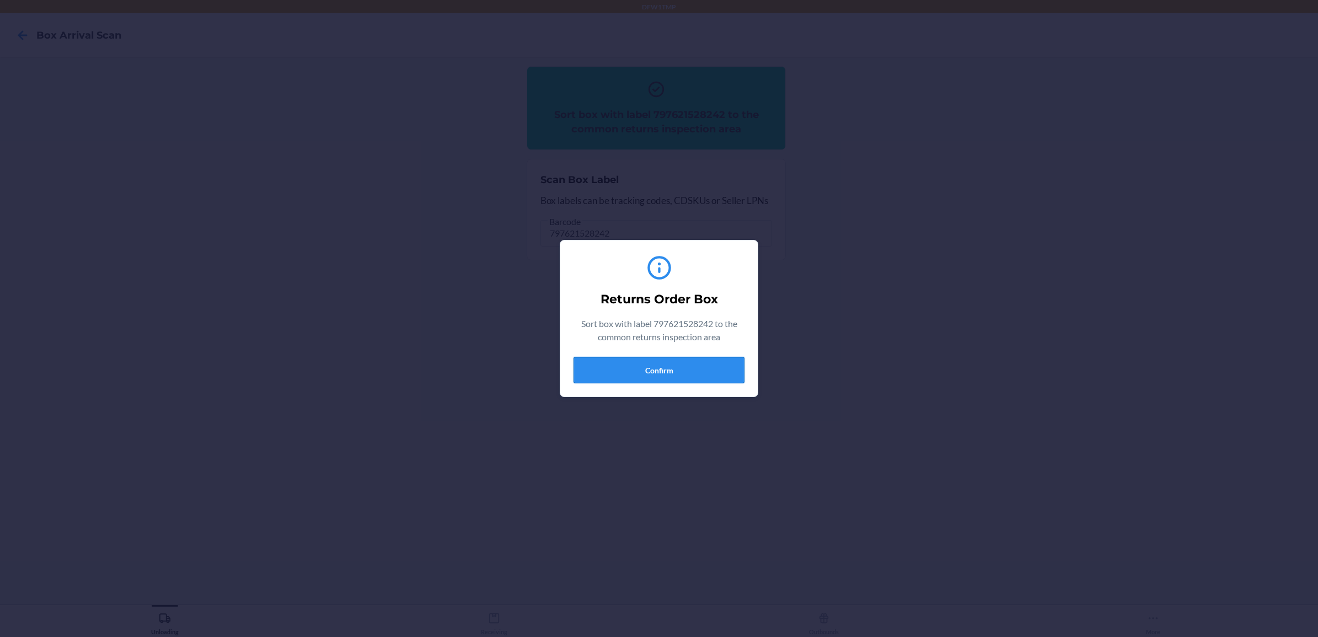
click at [683, 376] on button "Confirm" at bounding box center [659, 370] width 171 height 26
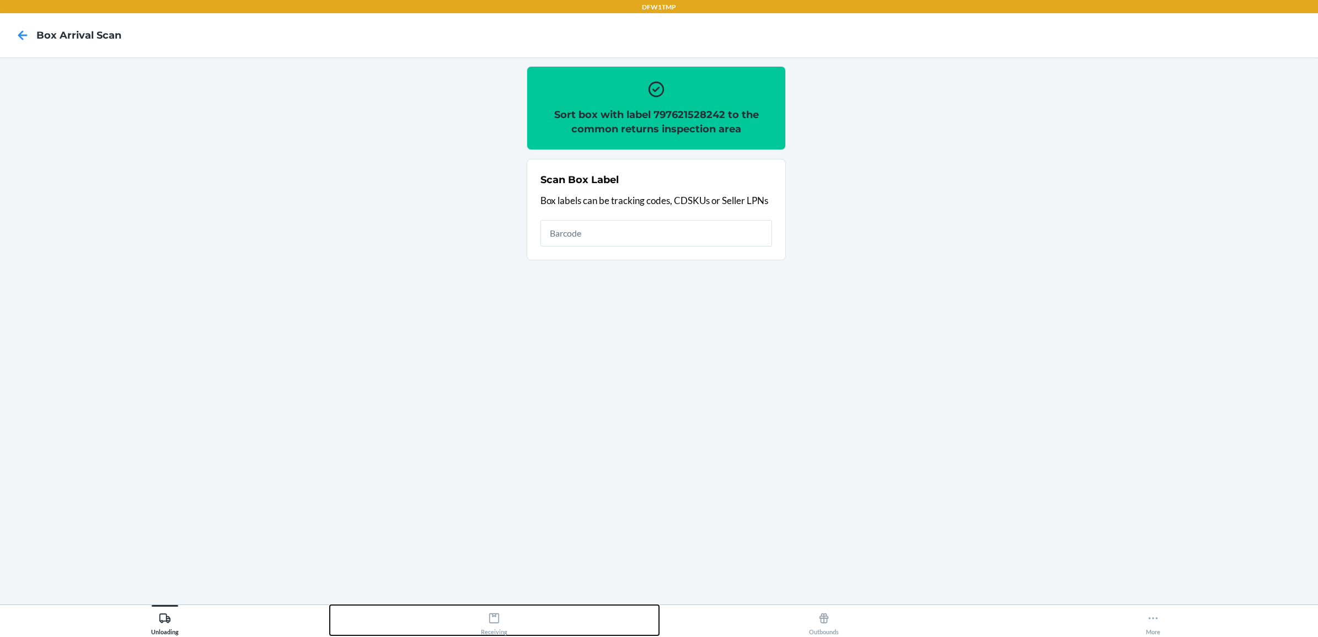
click at [478, 622] on button "Receiving" at bounding box center [495, 620] width 330 height 30
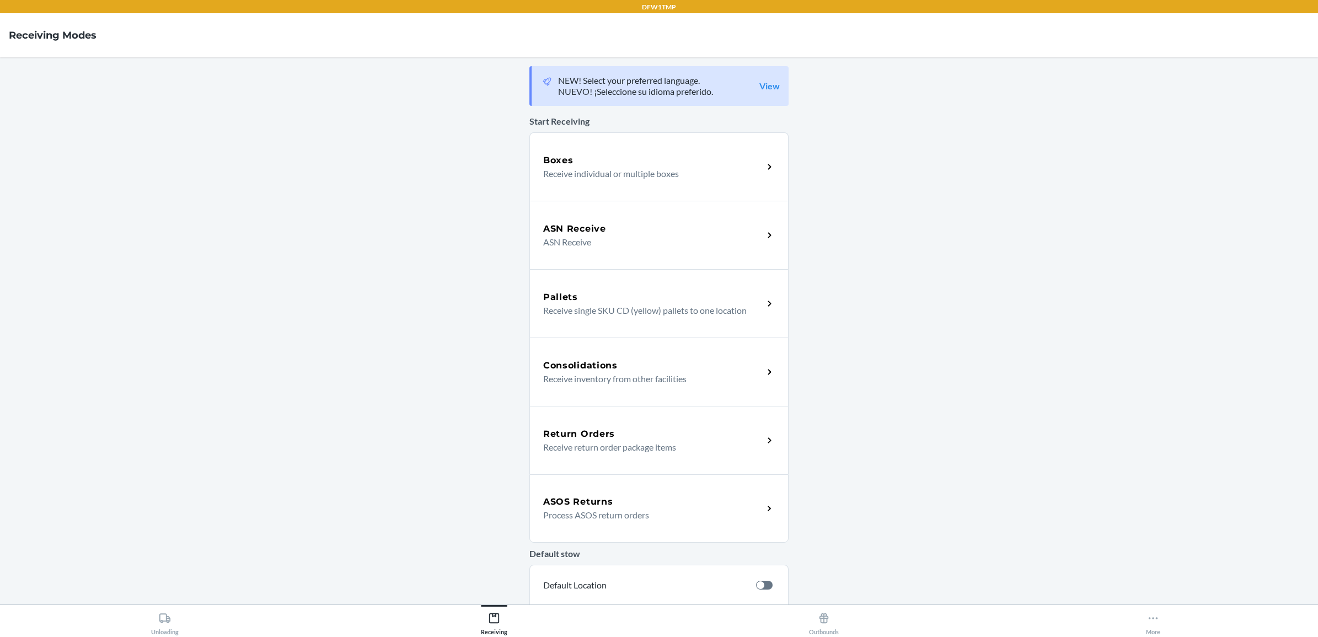
click at [581, 433] on h5 "Return Orders" at bounding box center [579, 434] width 72 height 13
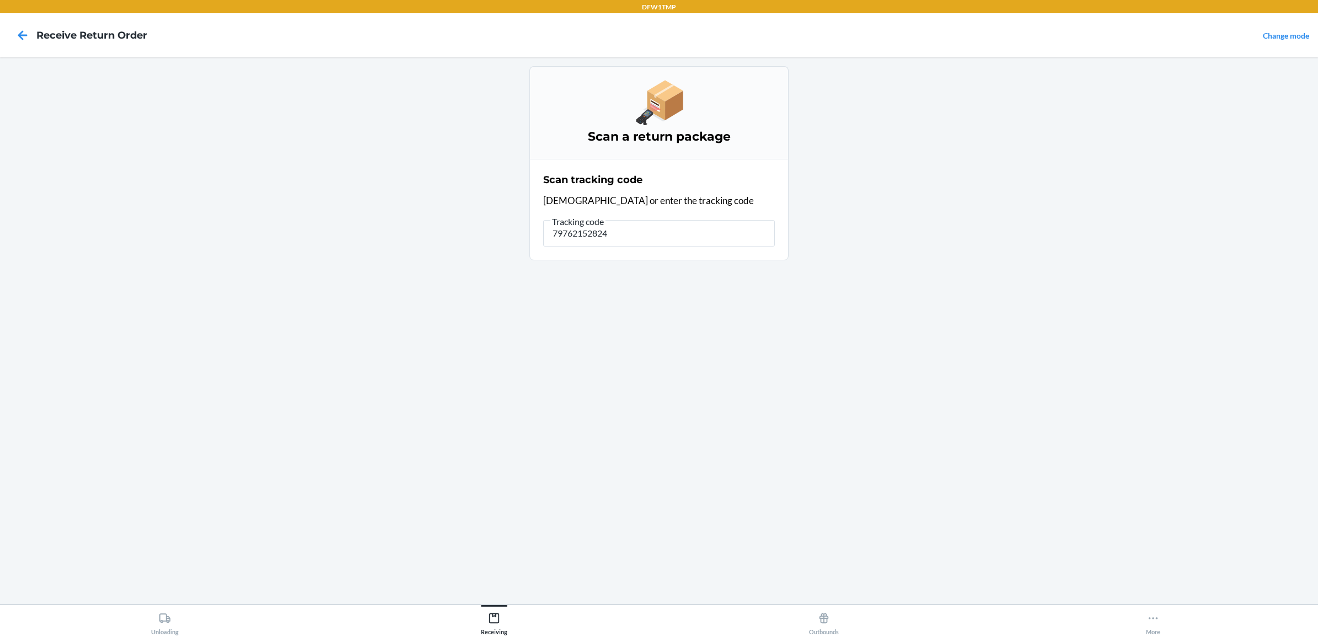
type input "797621528242"
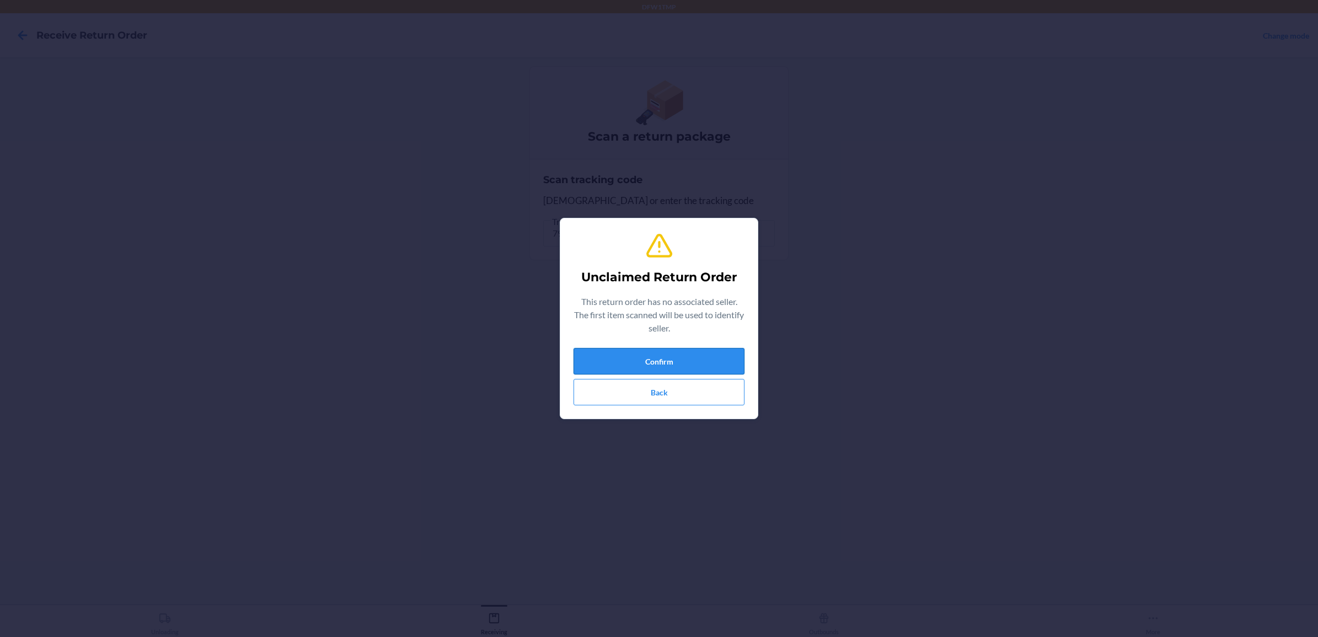
click at [643, 362] on button "Confirm" at bounding box center [659, 361] width 171 height 26
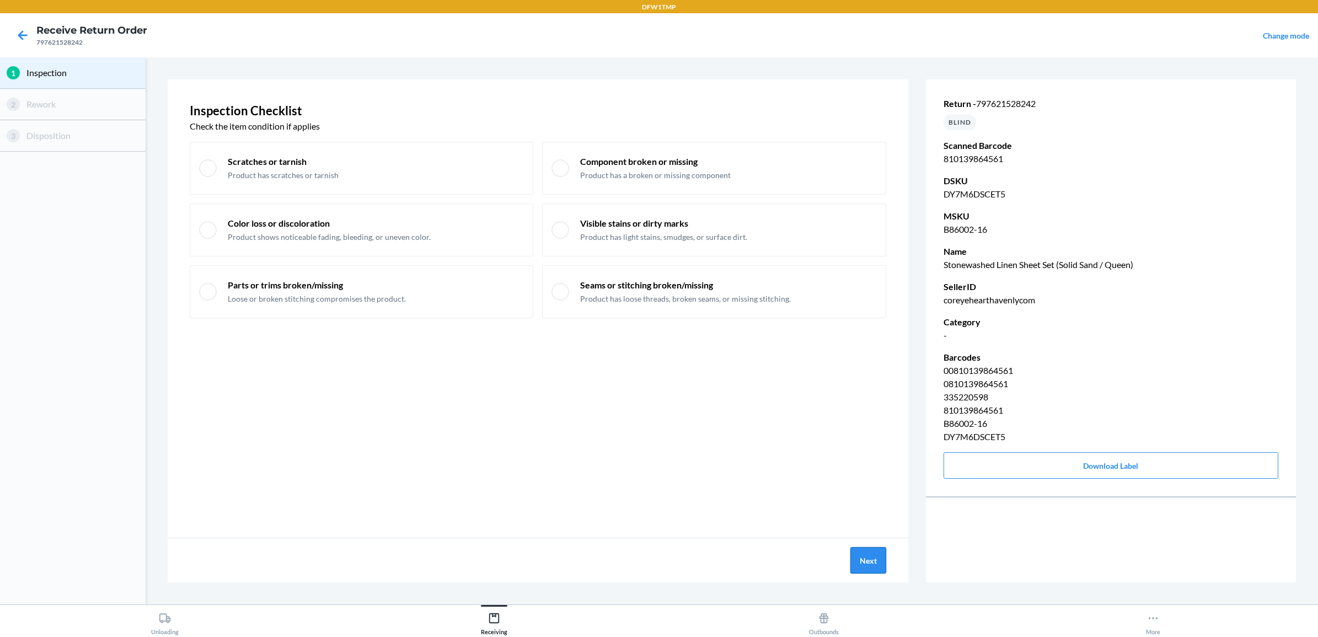
click at [880, 567] on button "Next" at bounding box center [869, 560] width 36 height 26
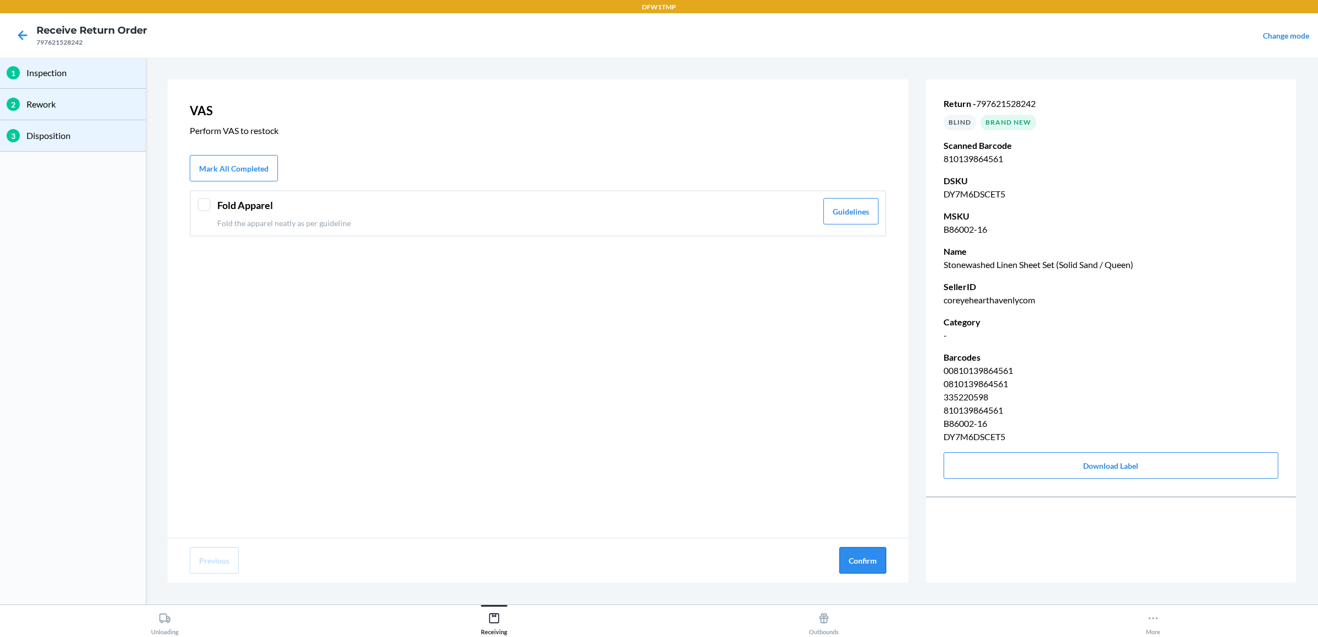
click at [854, 563] on button "Confirm" at bounding box center [863, 560] width 47 height 26
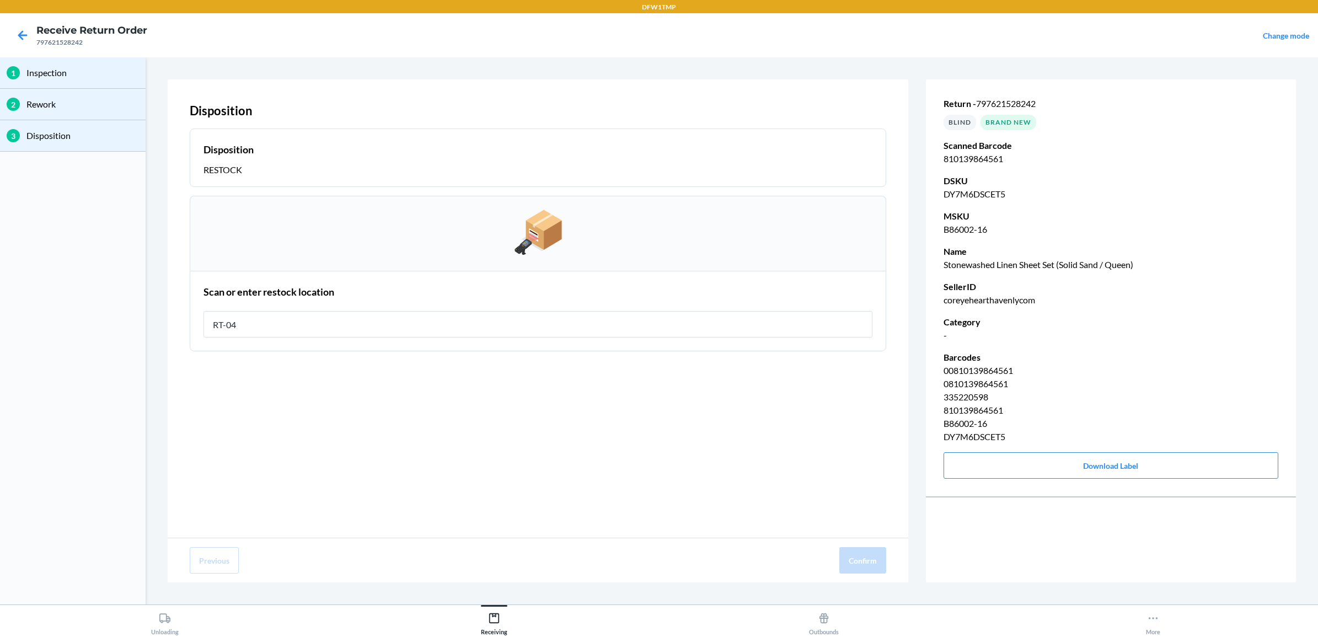
type input "RT-04"
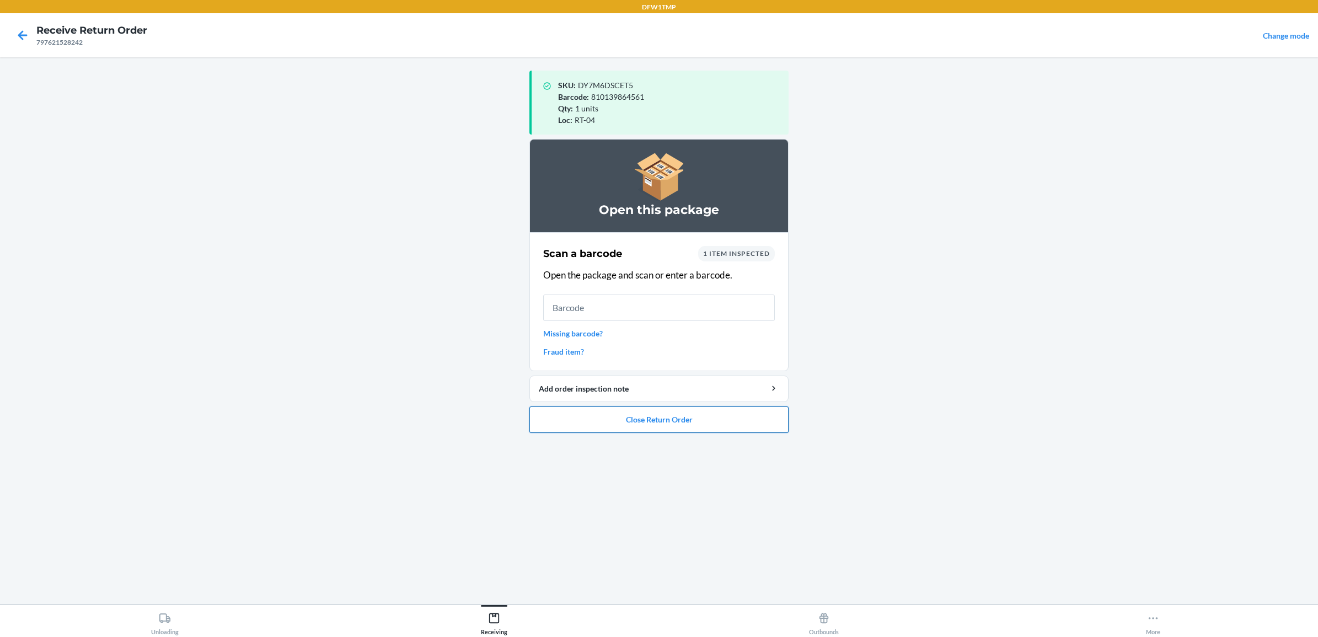
click at [721, 418] on button "Close Return Order" at bounding box center [659, 420] width 259 height 26
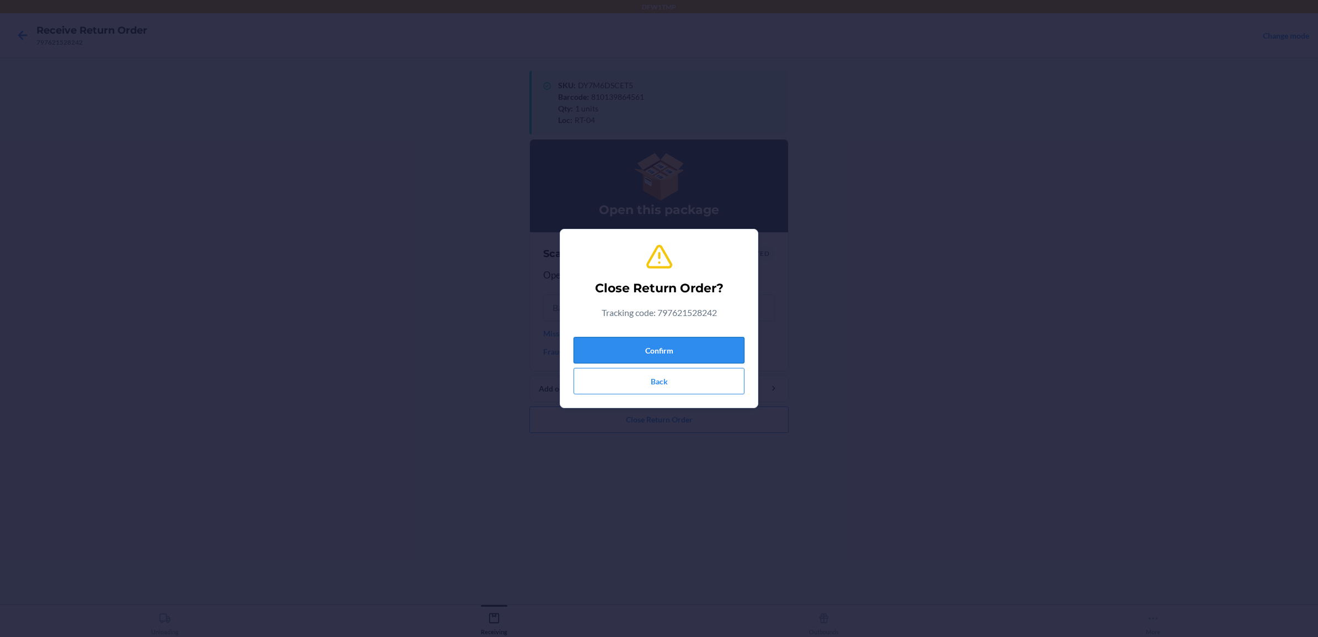
click at [708, 344] on button "Confirm" at bounding box center [659, 350] width 171 height 26
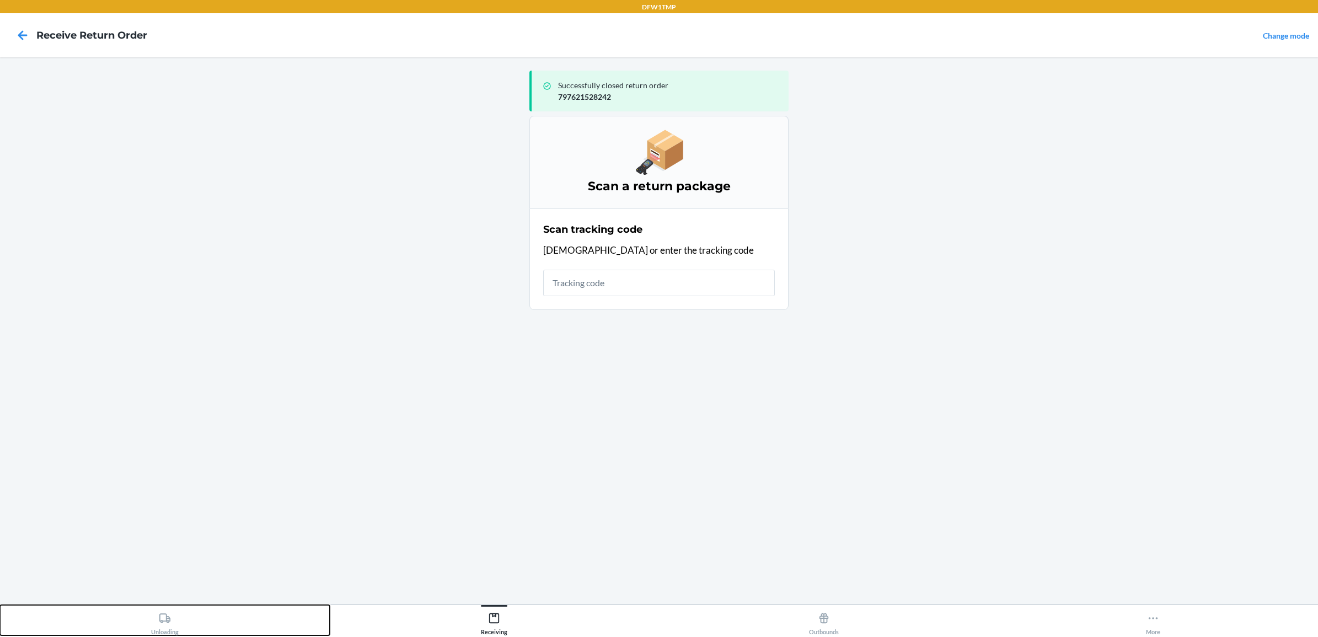
click at [301, 622] on button "Unloading" at bounding box center [165, 620] width 330 height 30
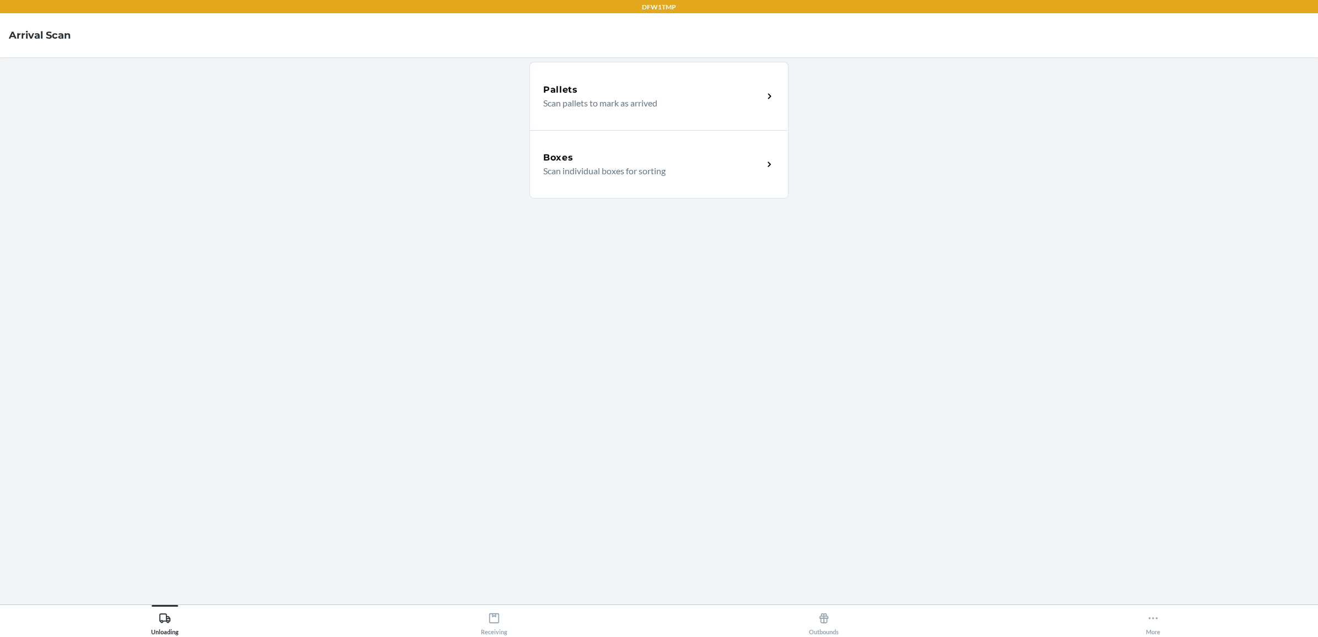
click at [616, 177] on p "Scan individual boxes for sorting" at bounding box center [648, 170] width 211 height 13
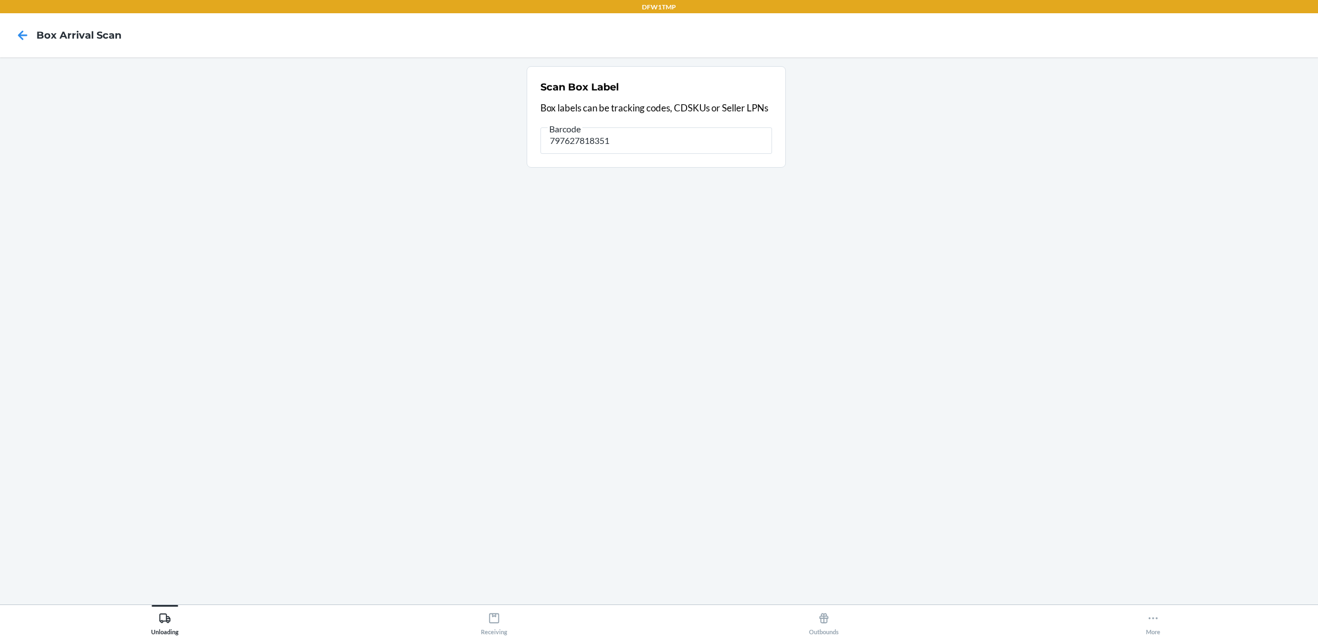
type input "797627818351"
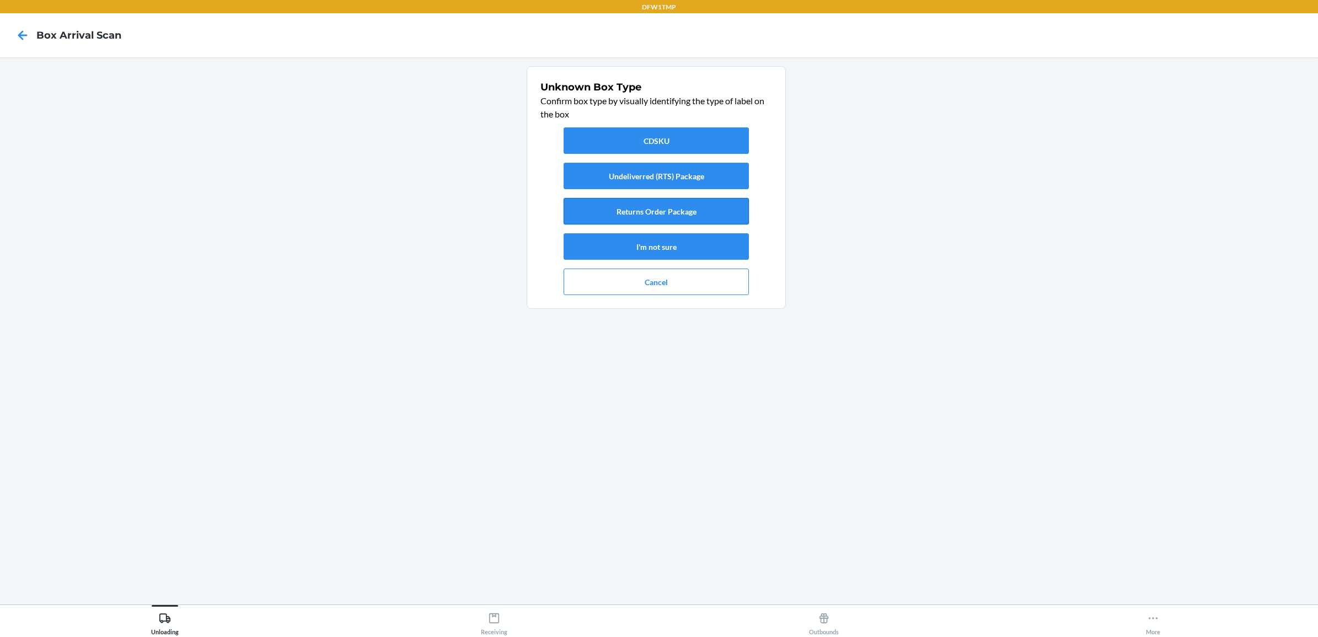
click at [638, 205] on button "Returns Order Package" at bounding box center [656, 211] width 185 height 26
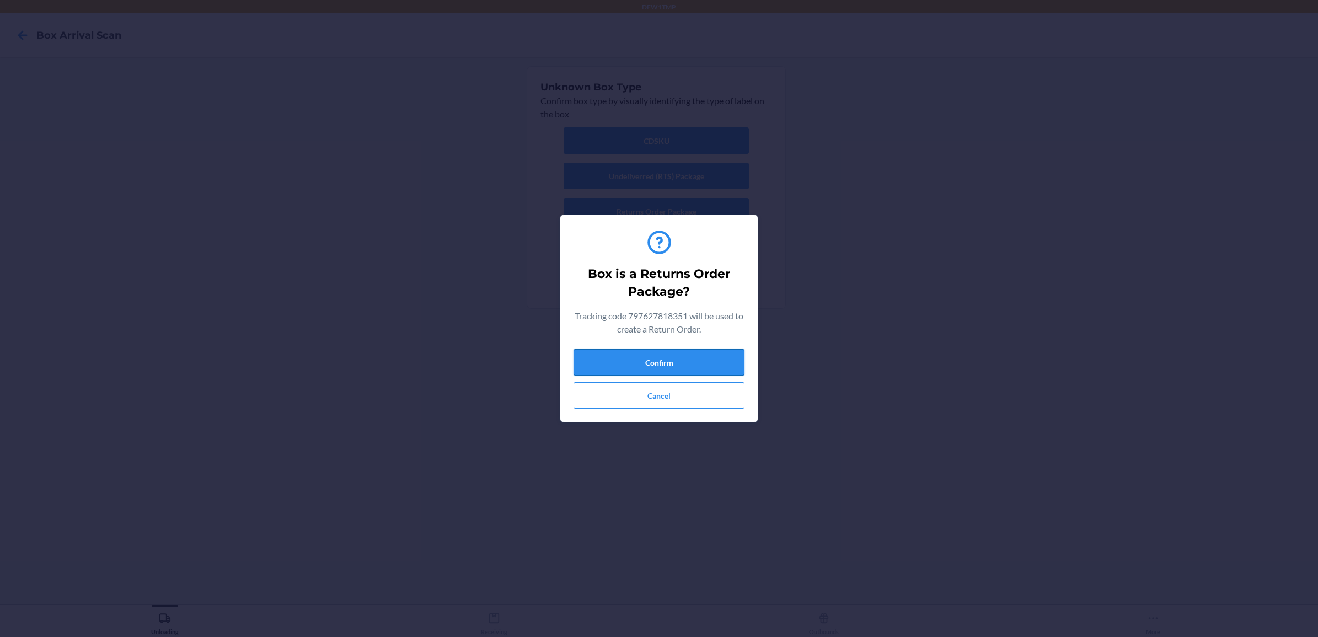
click at [660, 364] on button "Confirm" at bounding box center [659, 362] width 171 height 26
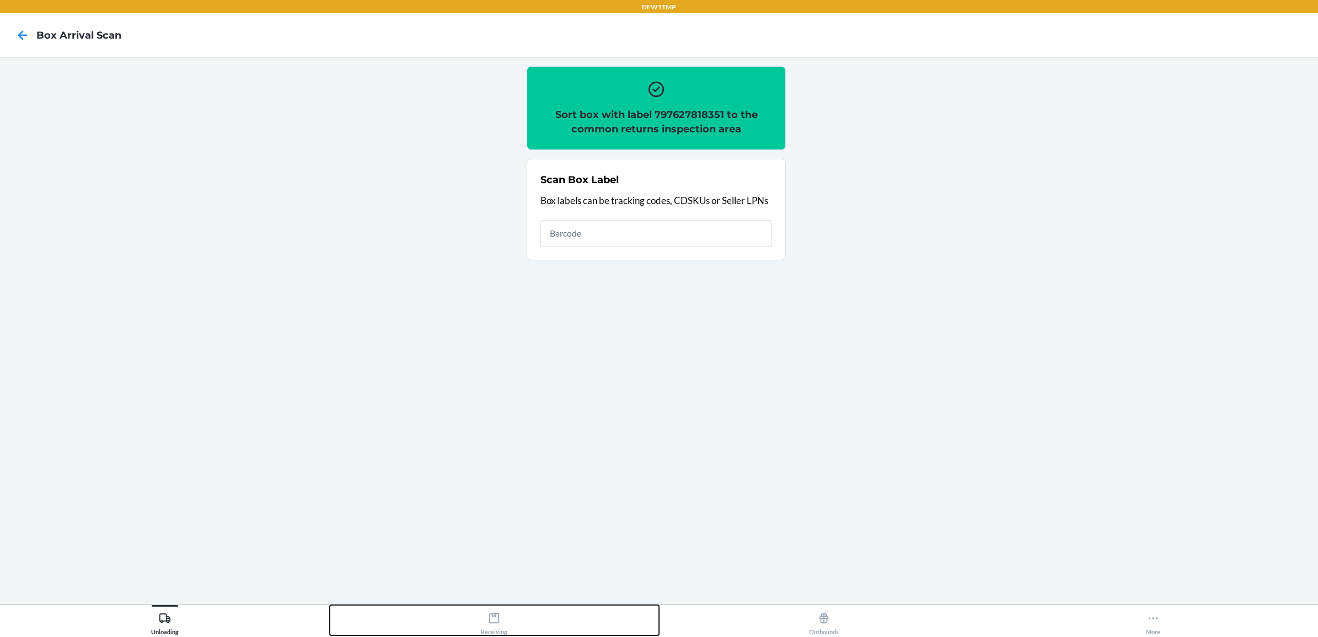
click at [499, 628] on div "Receiving" at bounding box center [494, 622] width 26 height 28
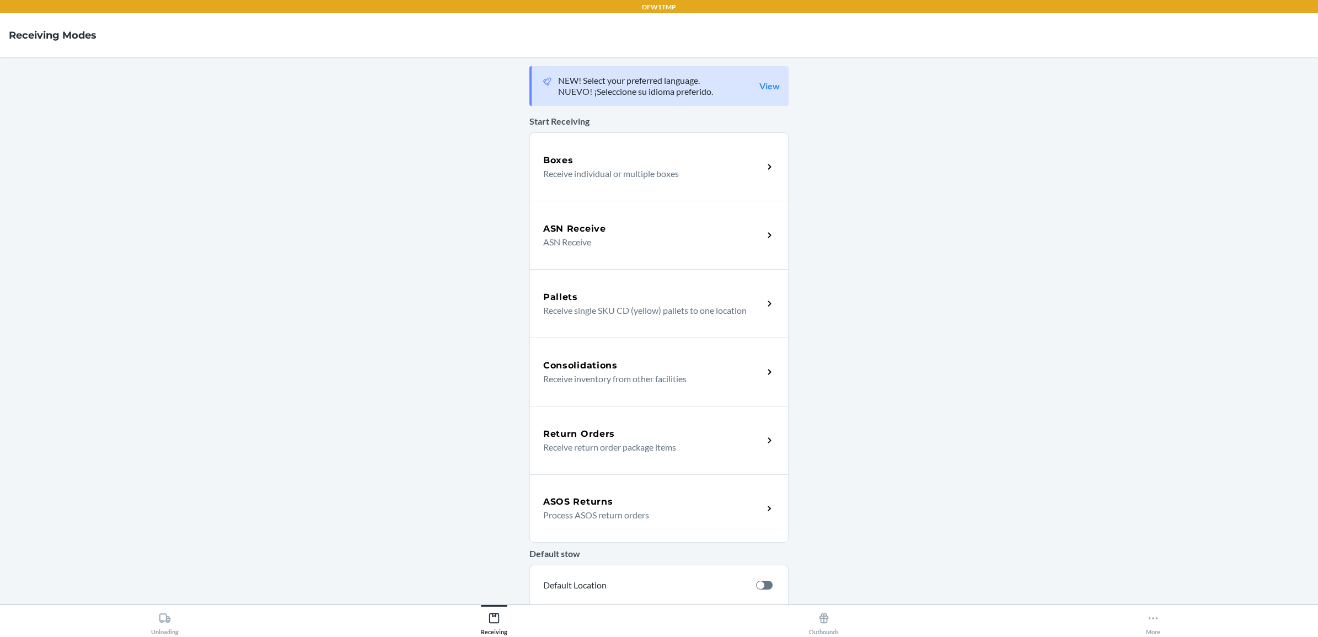
click at [617, 430] on div "Return Orders" at bounding box center [653, 434] width 220 height 13
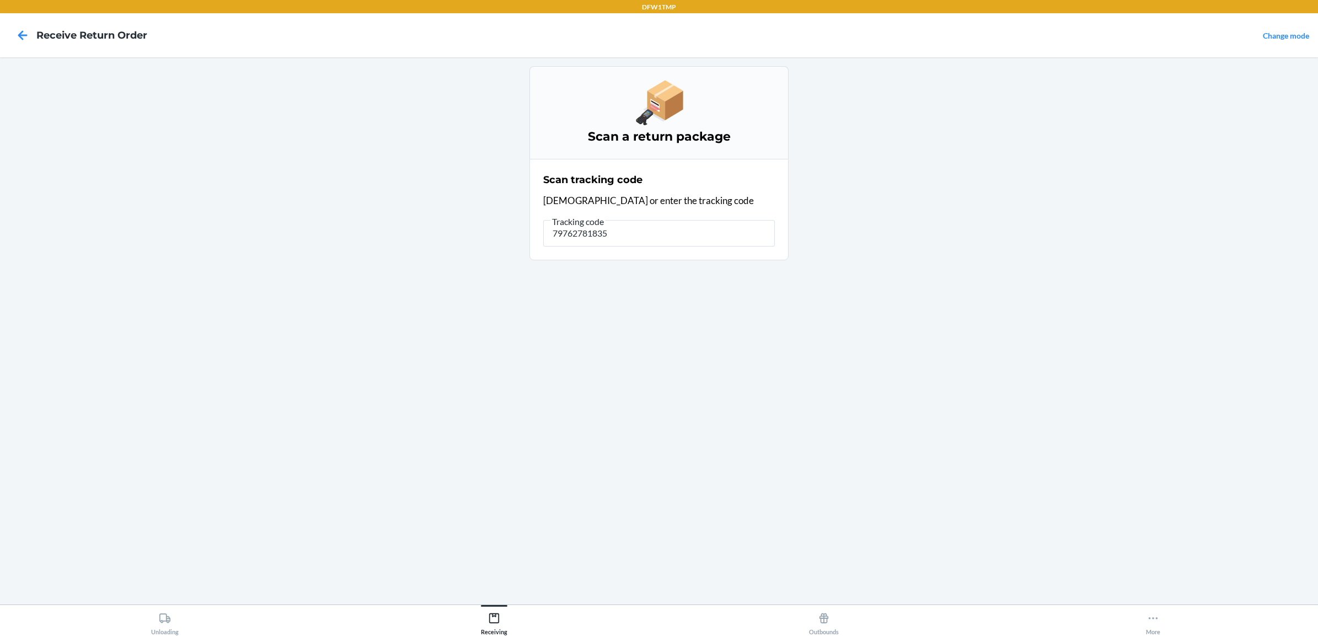
type input "797627818351"
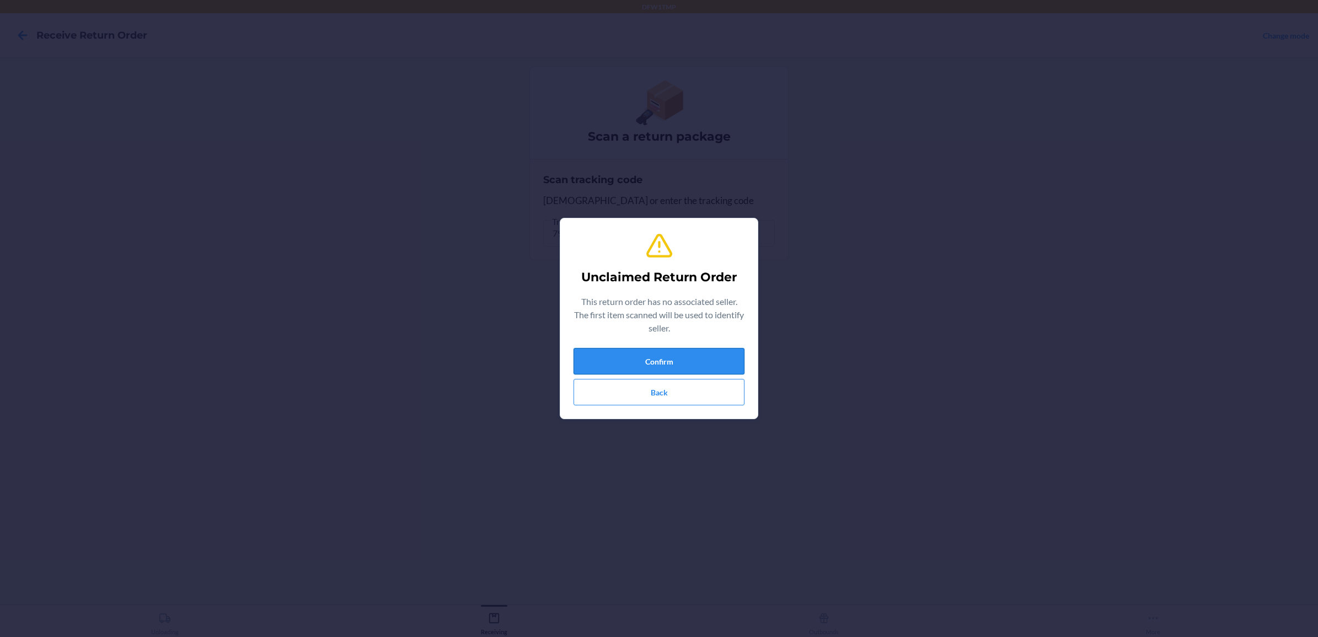
click at [647, 360] on button "Confirm" at bounding box center [659, 361] width 171 height 26
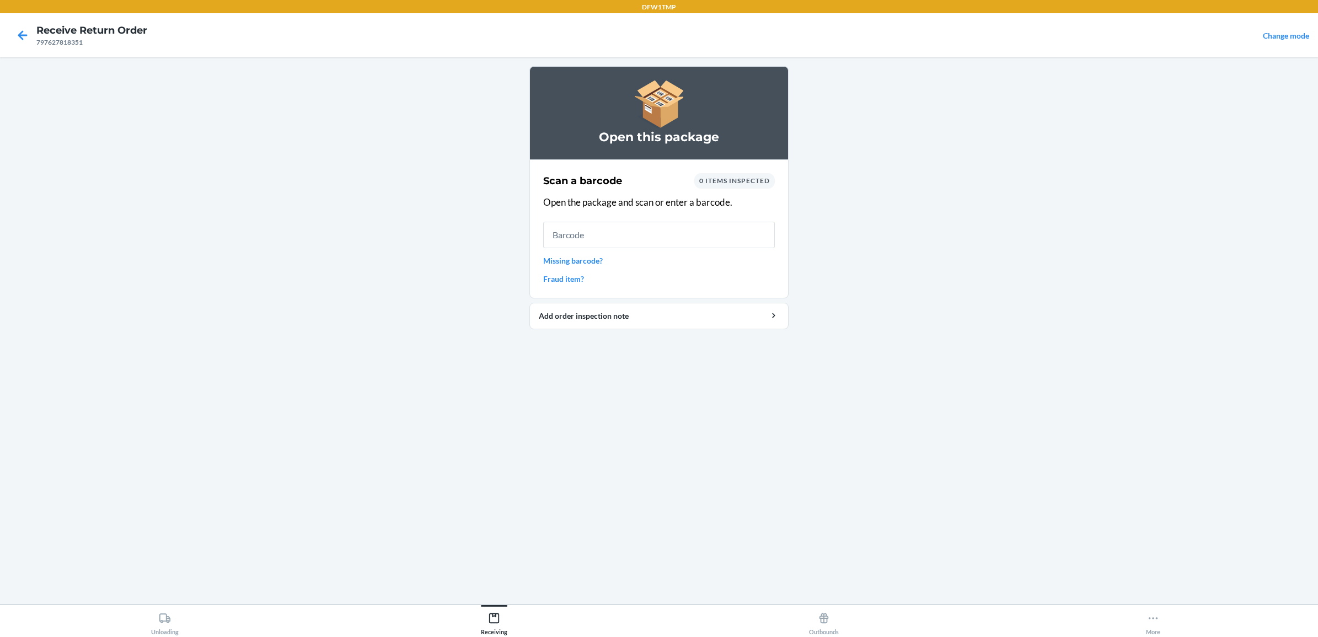
drag, startPoint x: 374, startPoint y: 72, endPoint x: 1001, endPoint y: 160, distance: 633.4
click at [1001, 160] on main "Open this package Scan a barcode 0 items inspected Open the package and scan or…" at bounding box center [659, 330] width 1318 height 547
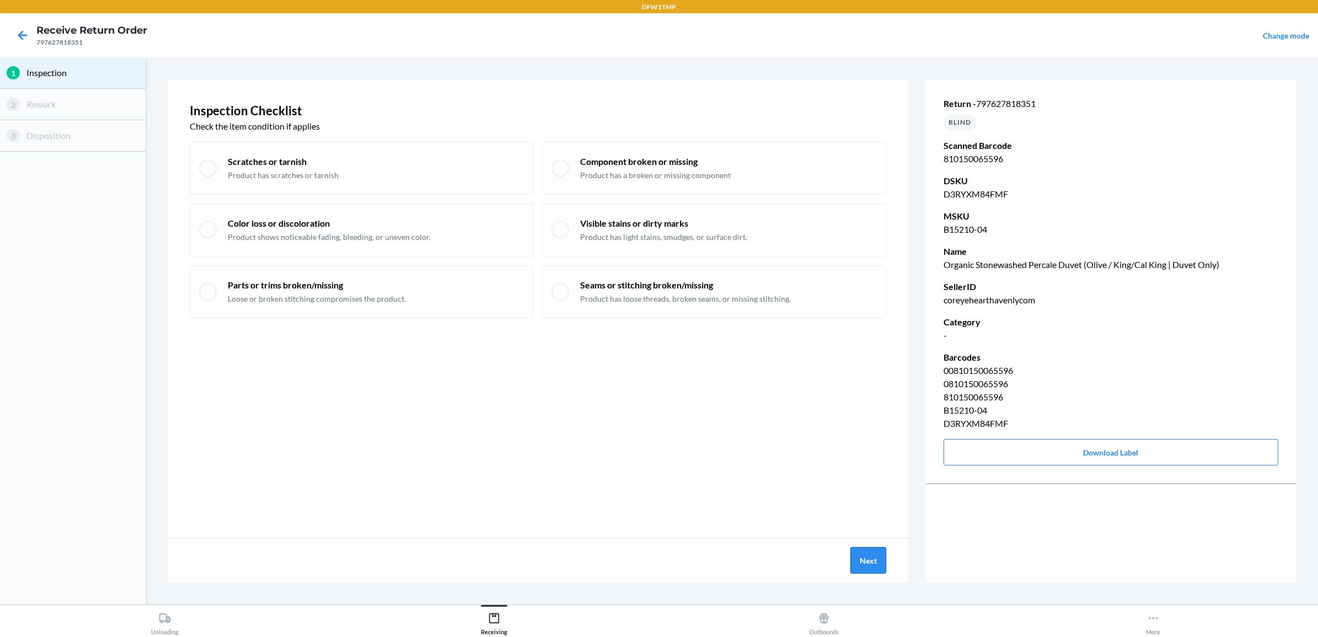
click at [861, 562] on button "Next" at bounding box center [869, 560] width 36 height 26
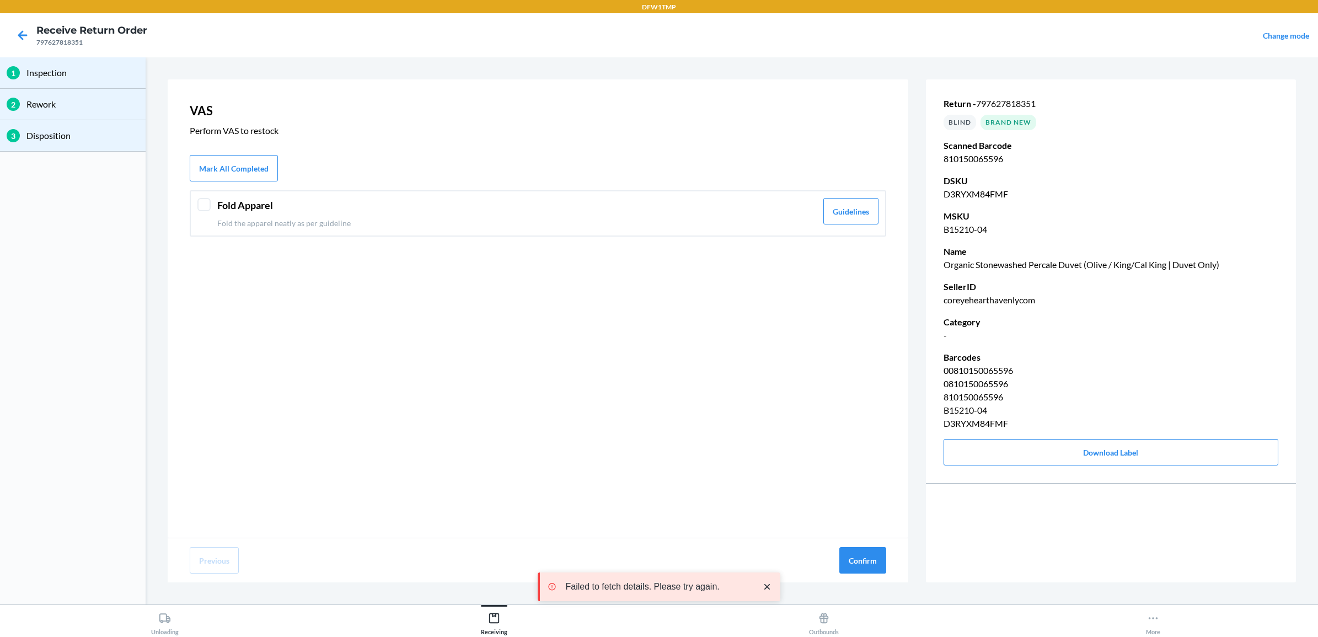
click at [197, 202] on div at bounding box center [203, 204] width 13 height 13
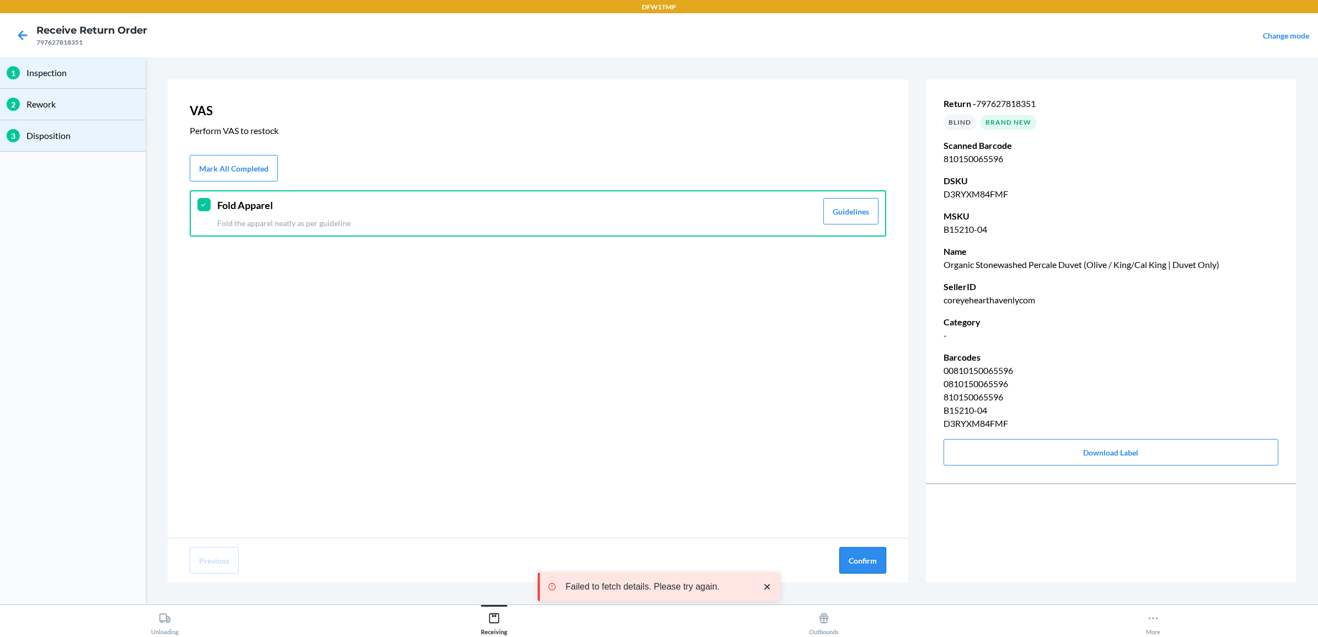
click at [861, 565] on button "Confirm" at bounding box center [863, 560] width 47 height 26
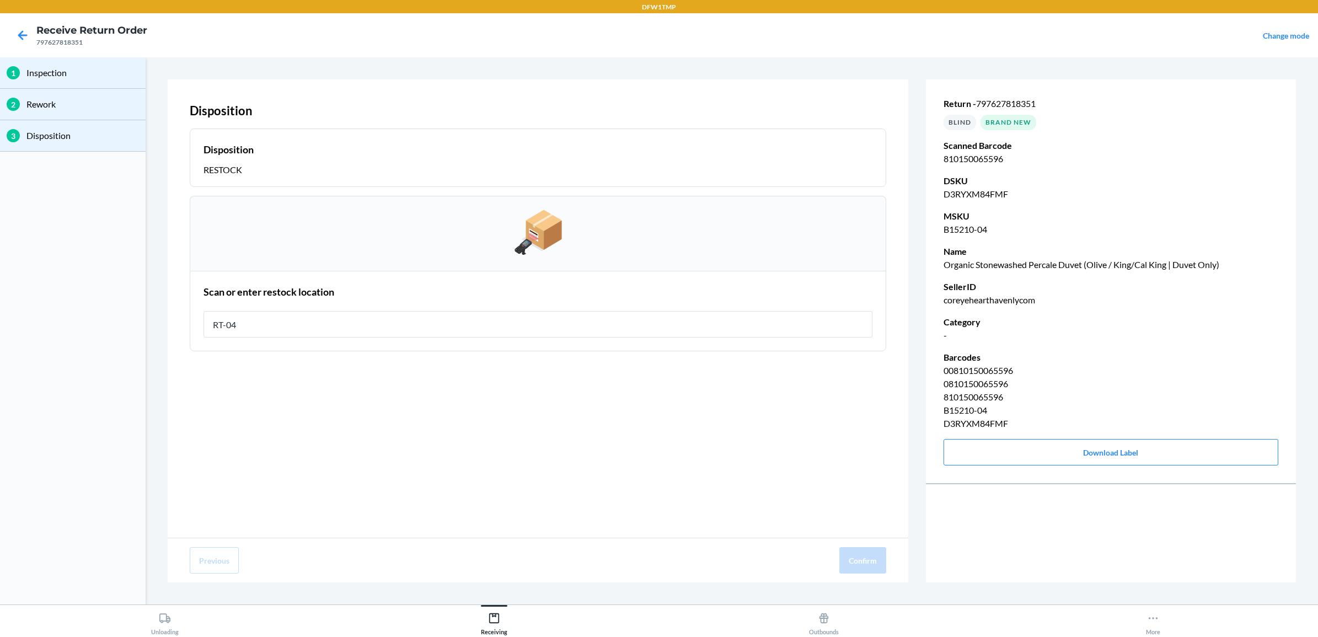
type input "RT-04"
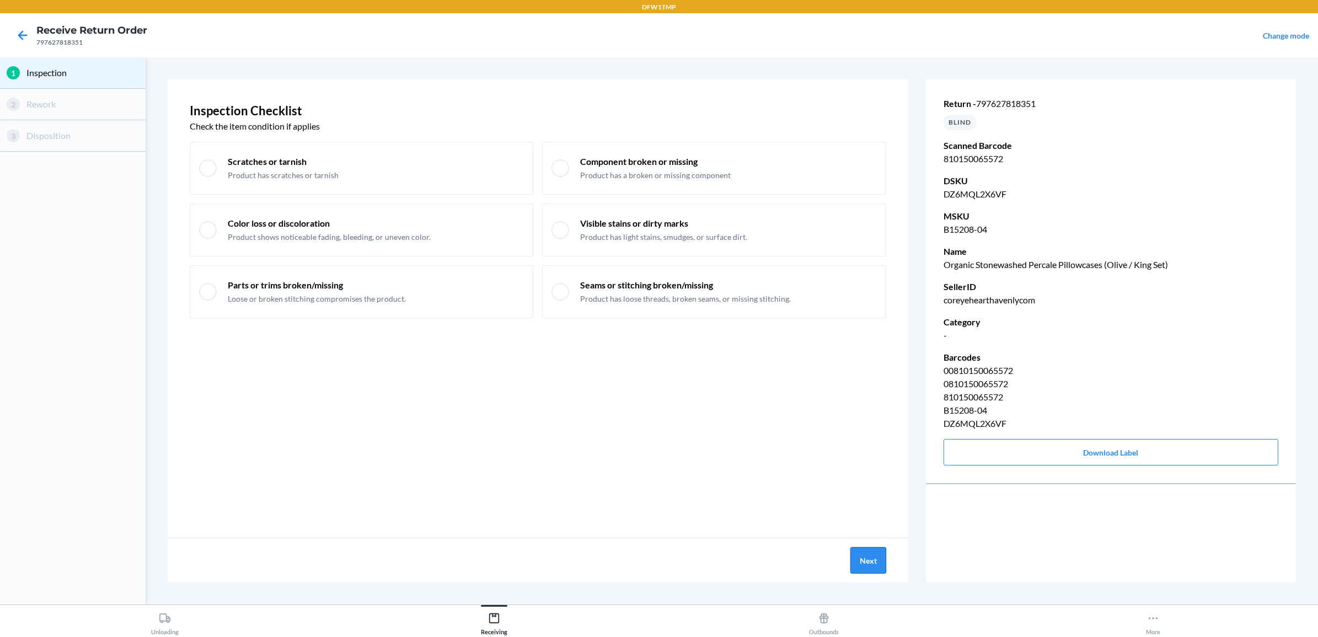
click at [867, 563] on button "Next" at bounding box center [869, 560] width 36 height 26
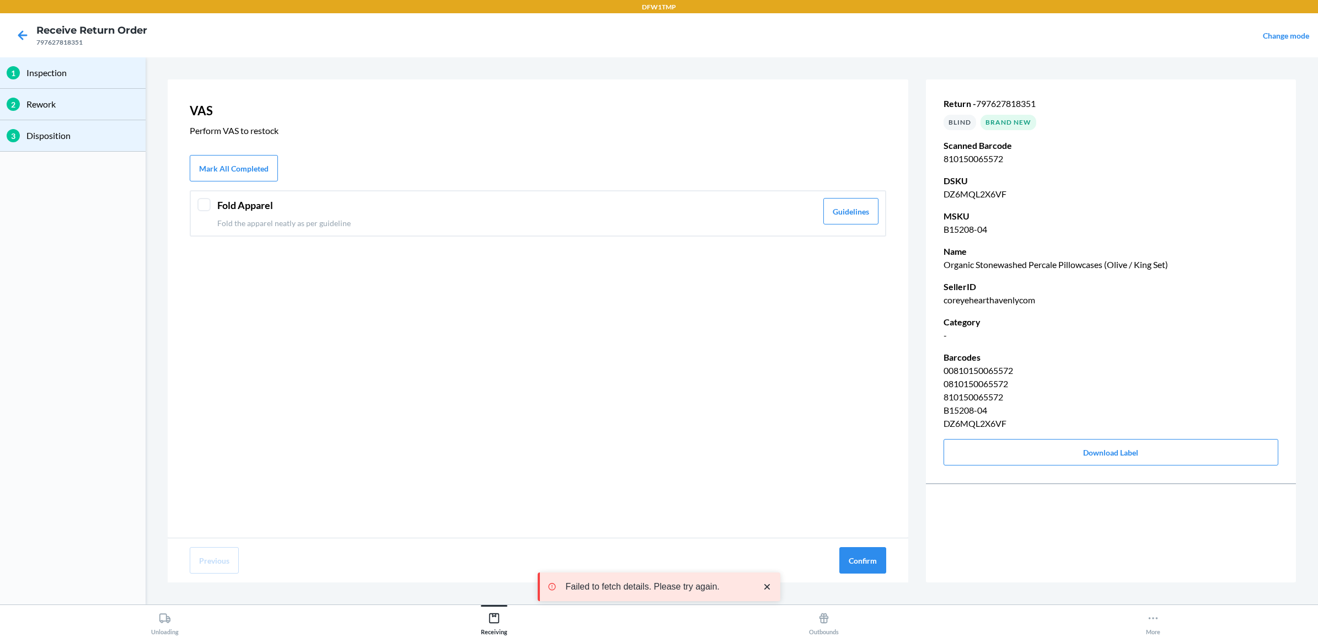
click at [205, 210] on div at bounding box center [203, 204] width 13 height 13
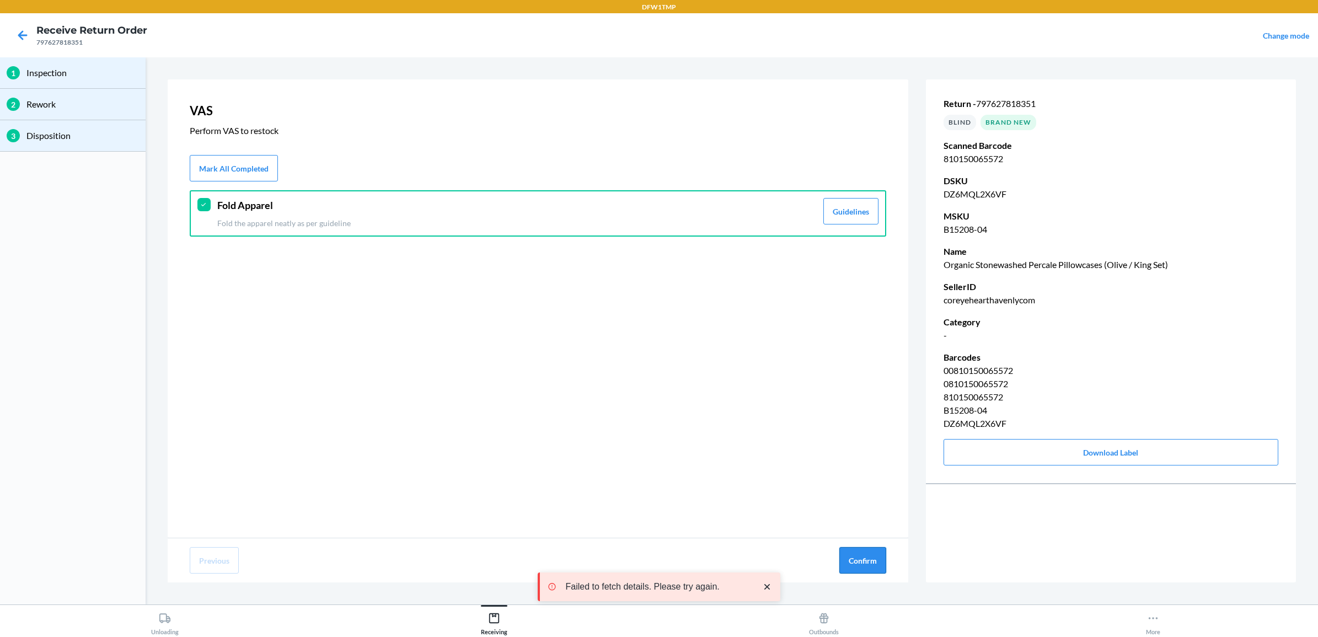
click at [862, 566] on button "Confirm" at bounding box center [863, 560] width 47 height 26
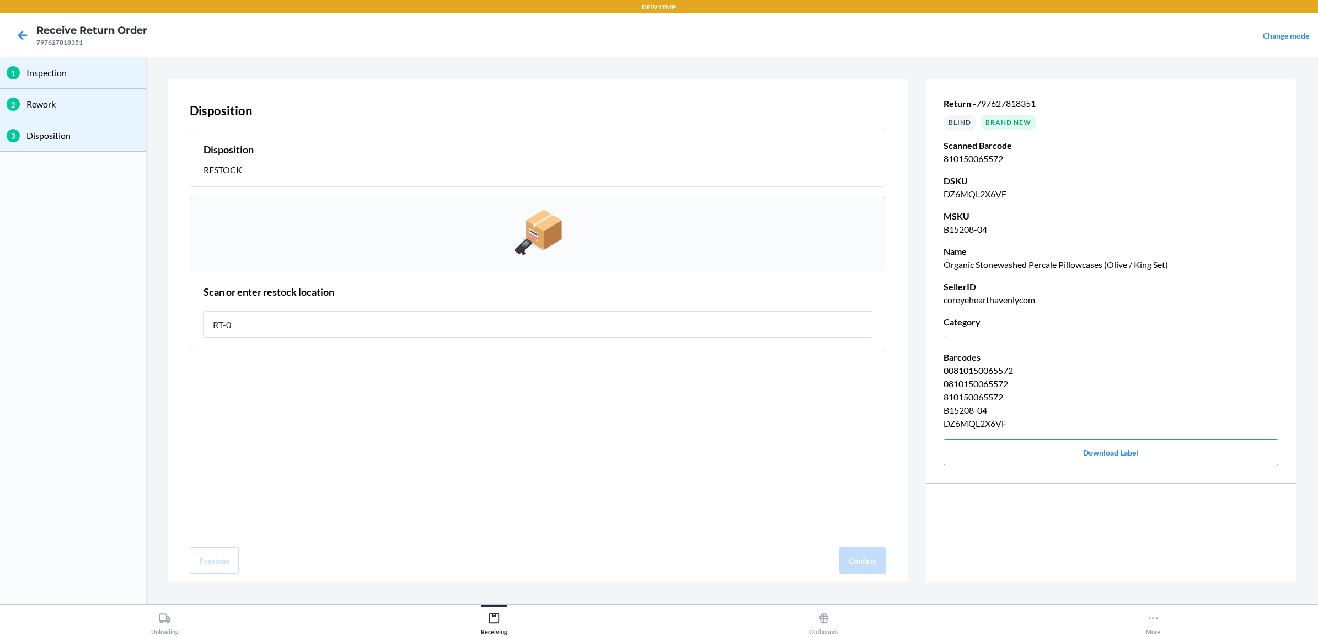
type input "RT-04"
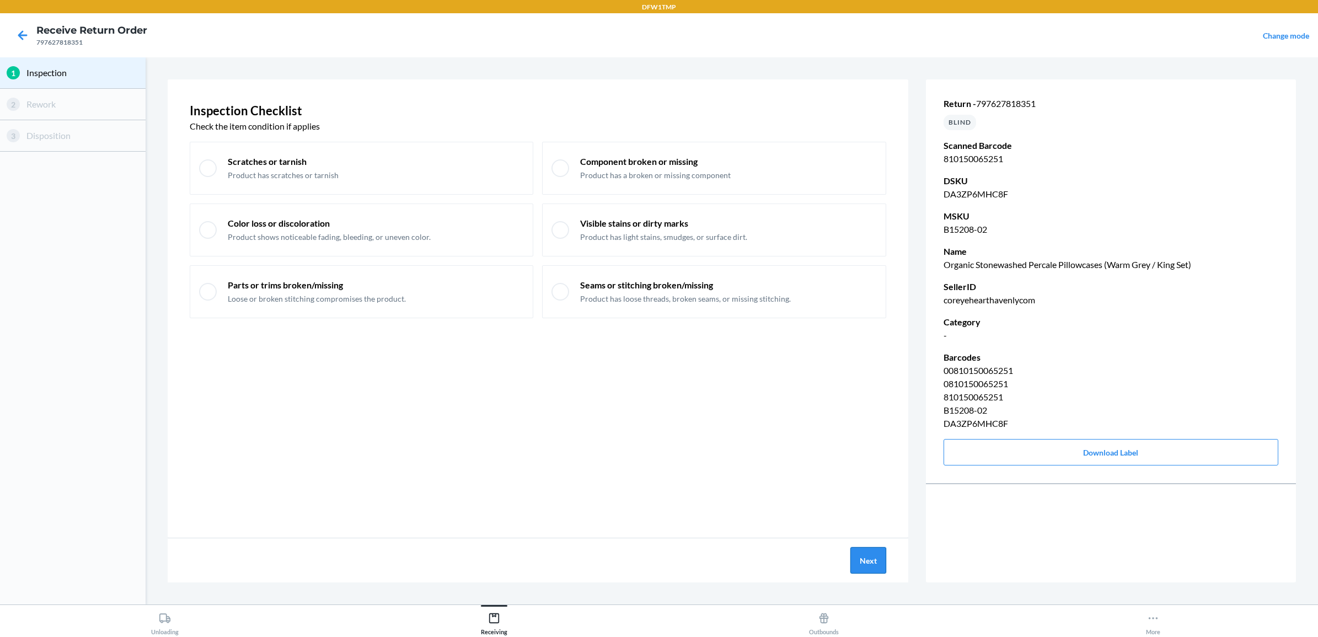
click at [861, 563] on button "Next" at bounding box center [869, 560] width 36 height 26
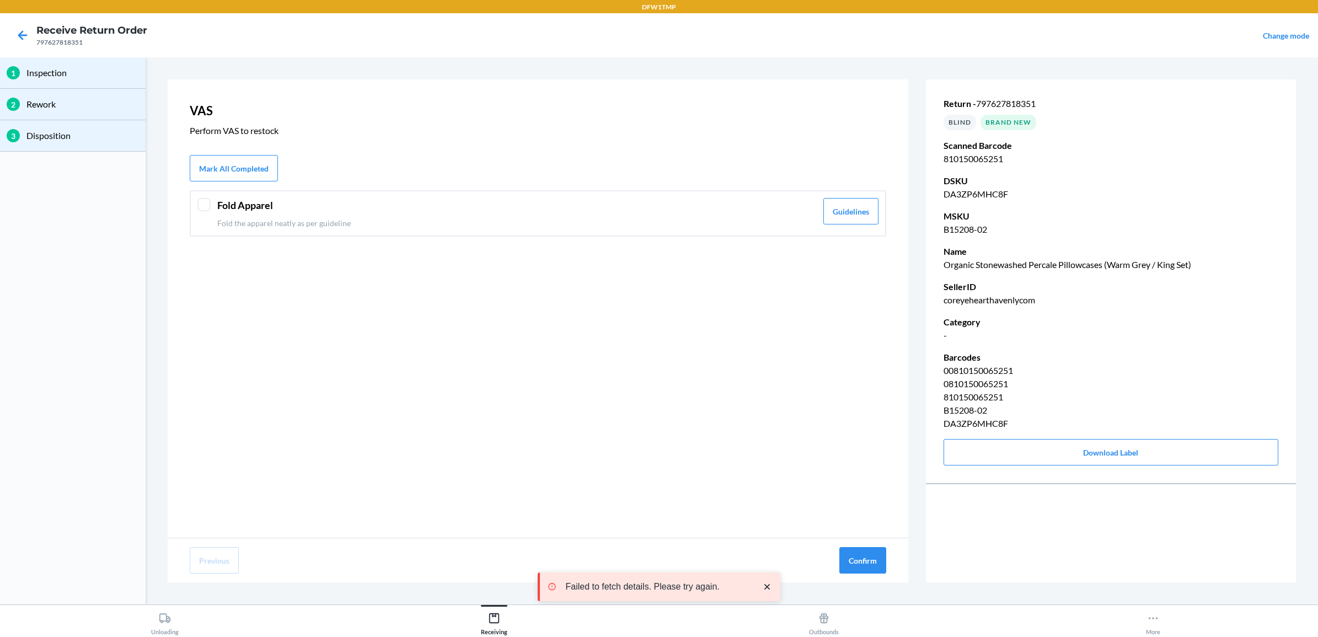
click at [196, 211] on div "Fold Apparel Fold the apparel neatly as per guideline Guidelines" at bounding box center [538, 213] width 697 height 46
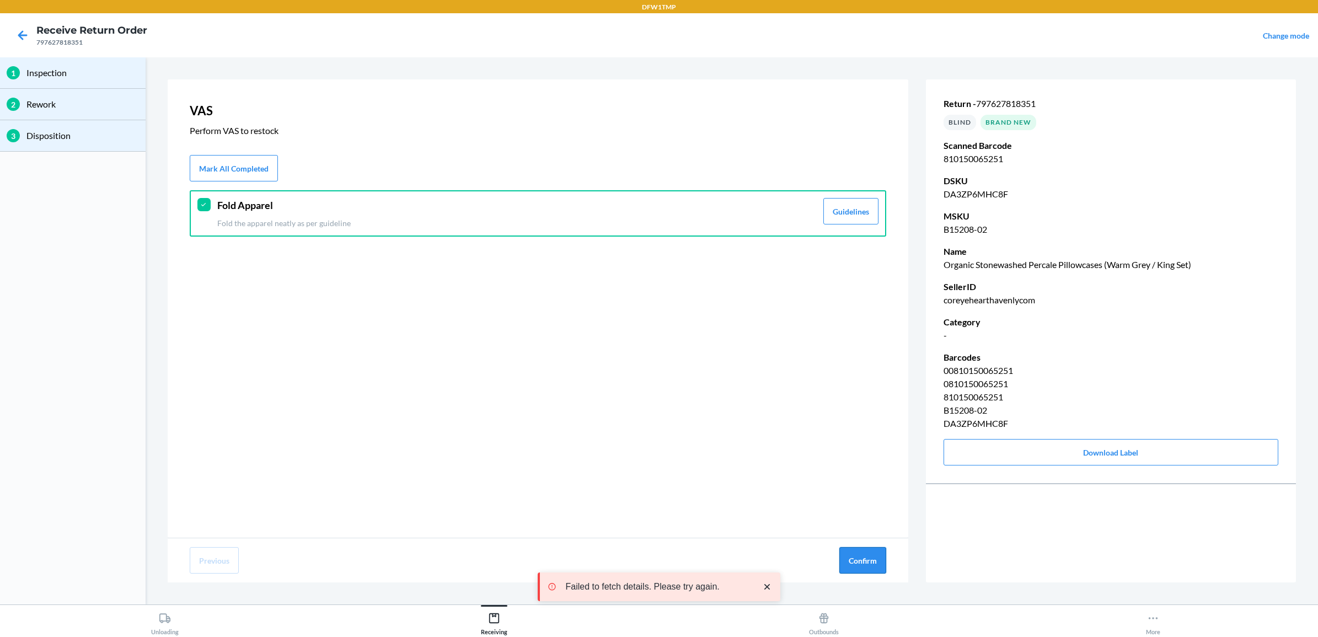
click at [855, 568] on button "Confirm" at bounding box center [863, 560] width 47 height 26
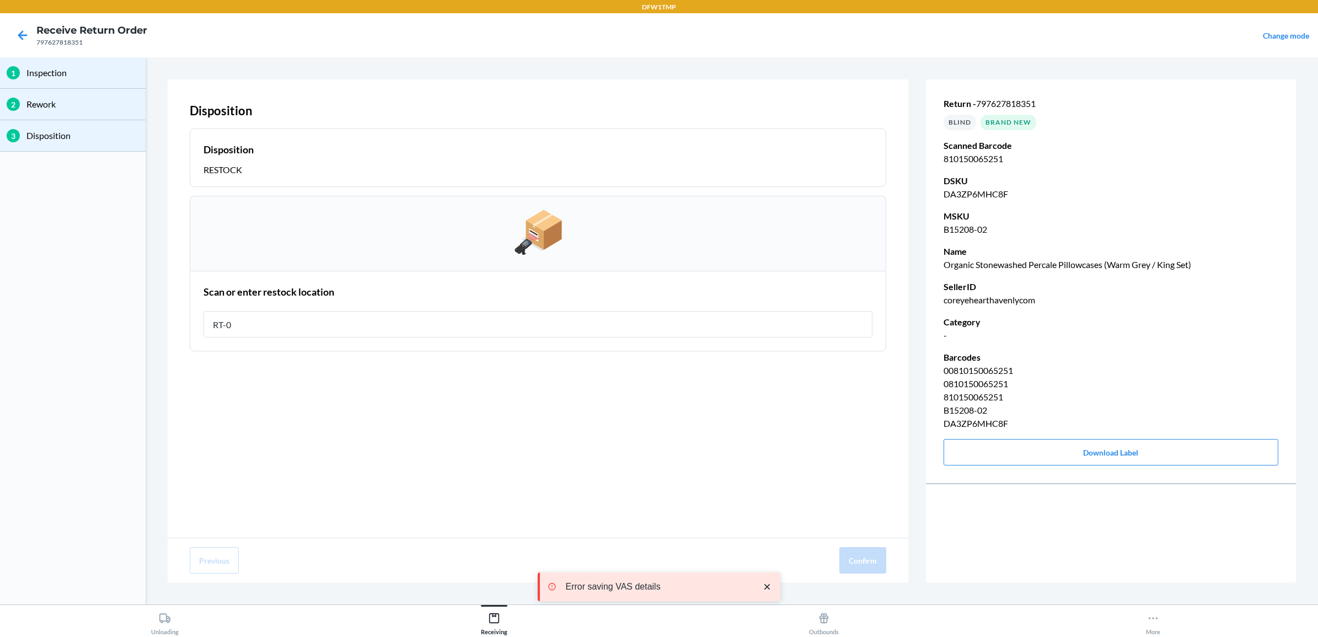
type input "RT-04"
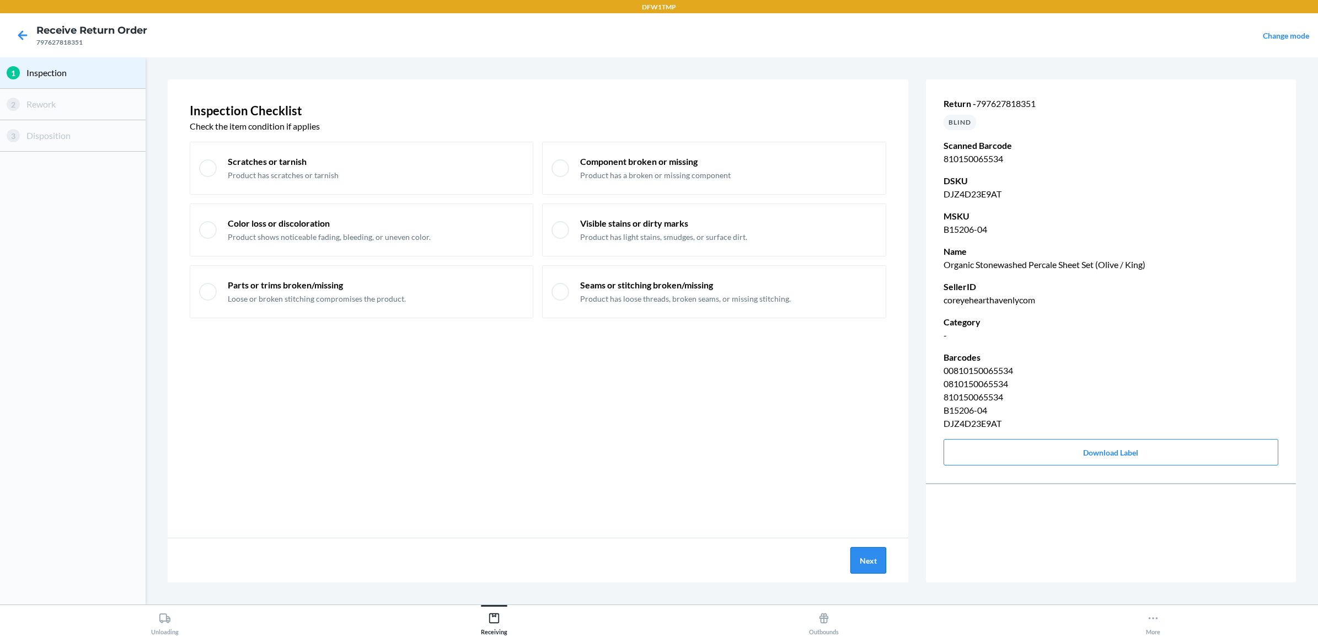
click at [865, 562] on button "Next" at bounding box center [869, 560] width 36 height 26
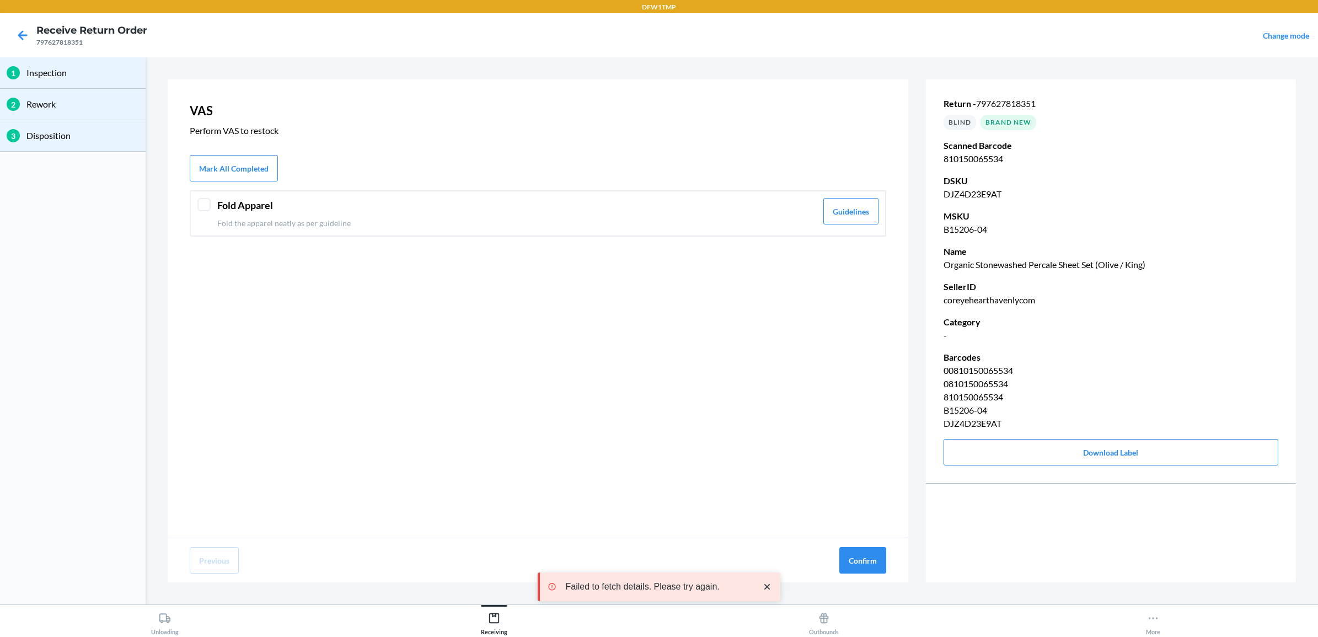
click at [212, 199] on div "Fold Apparel Fold the apparel neatly as per guideline Guidelines" at bounding box center [538, 213] width 697 height 46
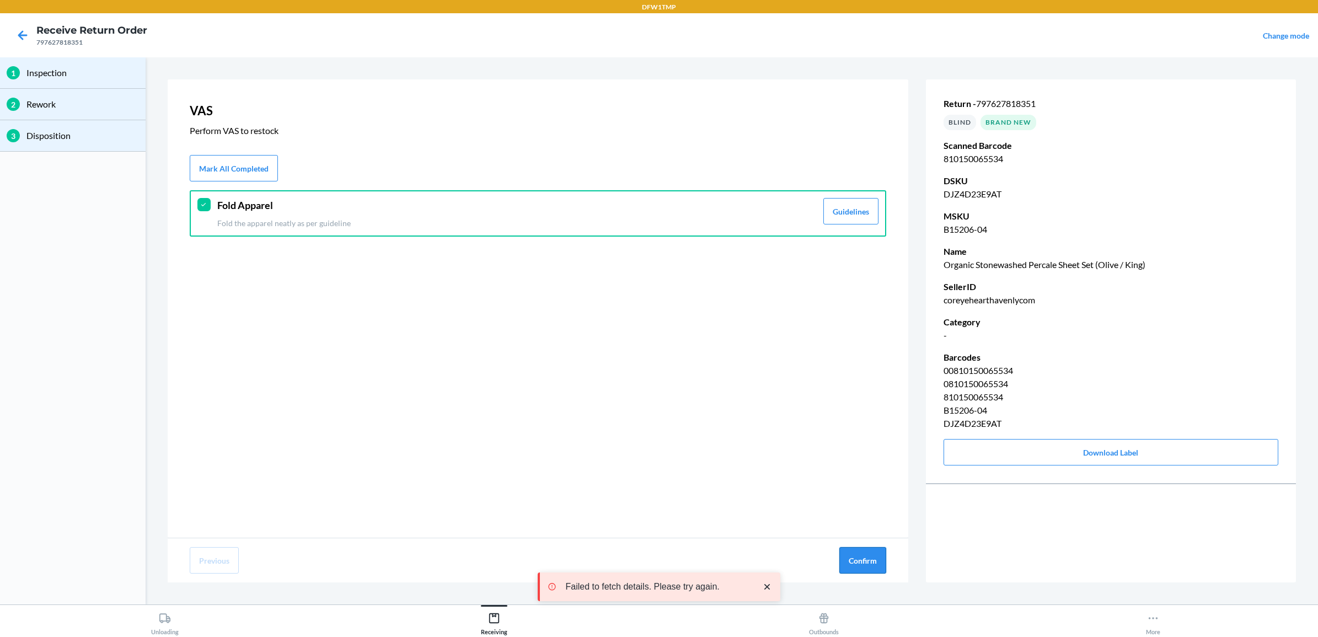
click at [863, 567] on button "Confirm" at bounding box center [863, 560] width 47 height 26
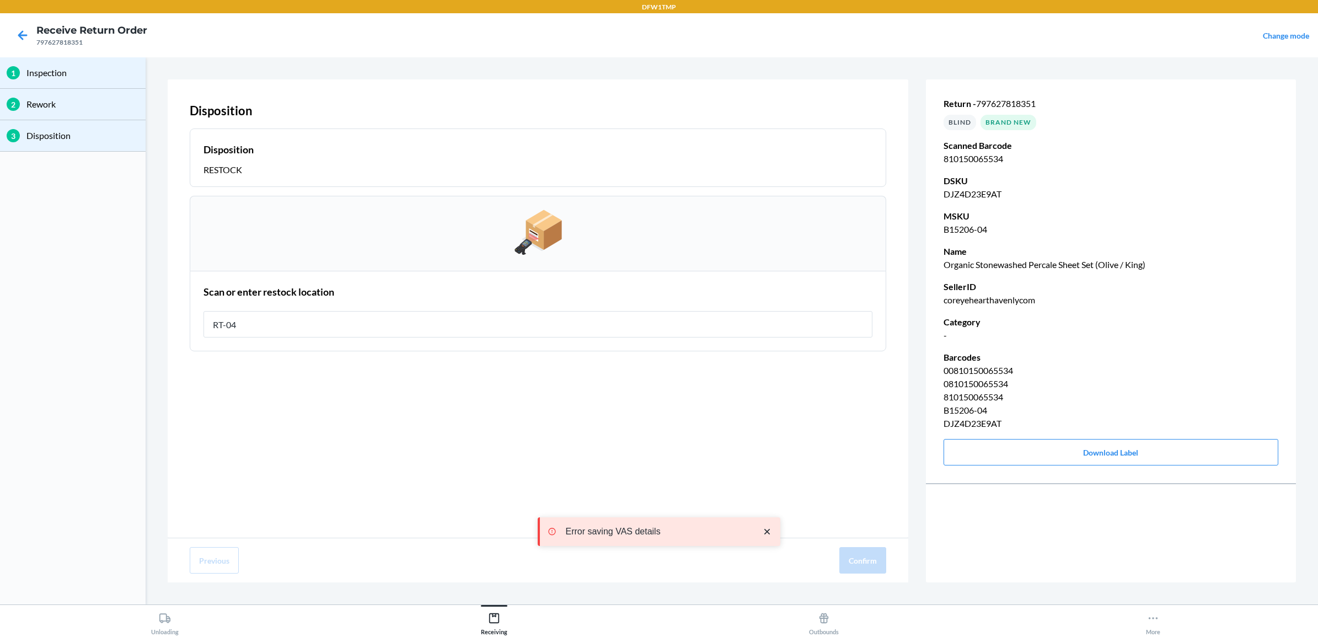
type input "RT-04"
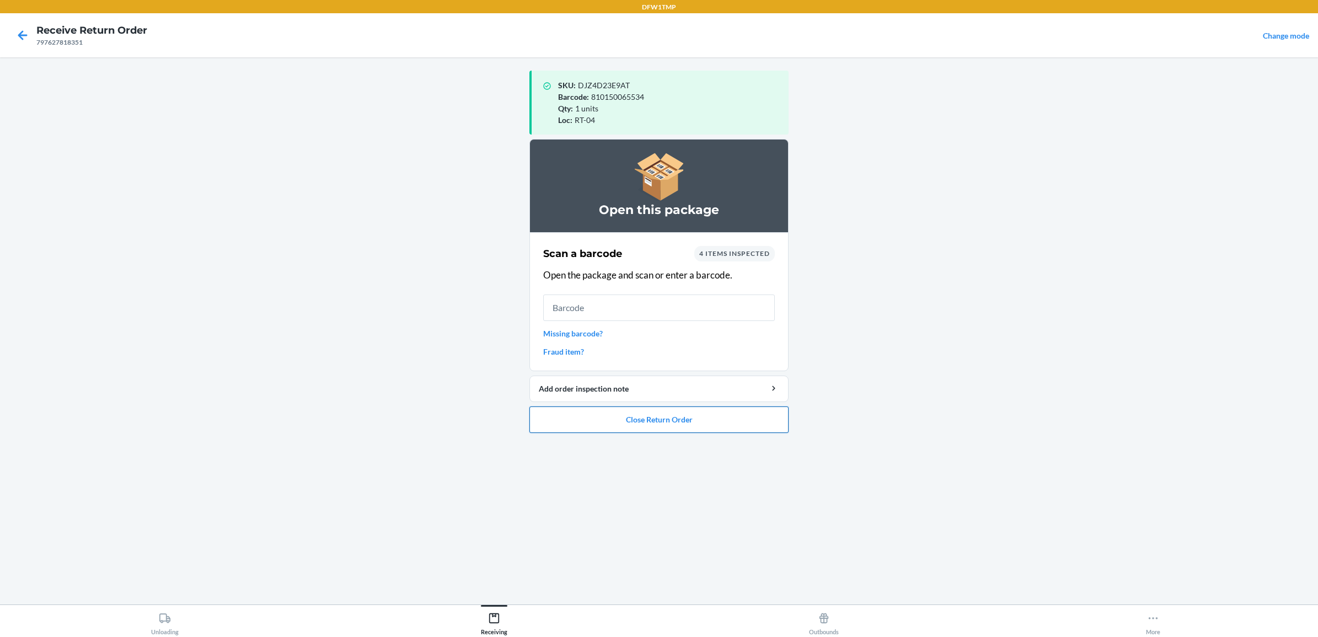
click at [720, 421] on button "Close Return Order" at bounding box center [659, 420] width 259 height 26
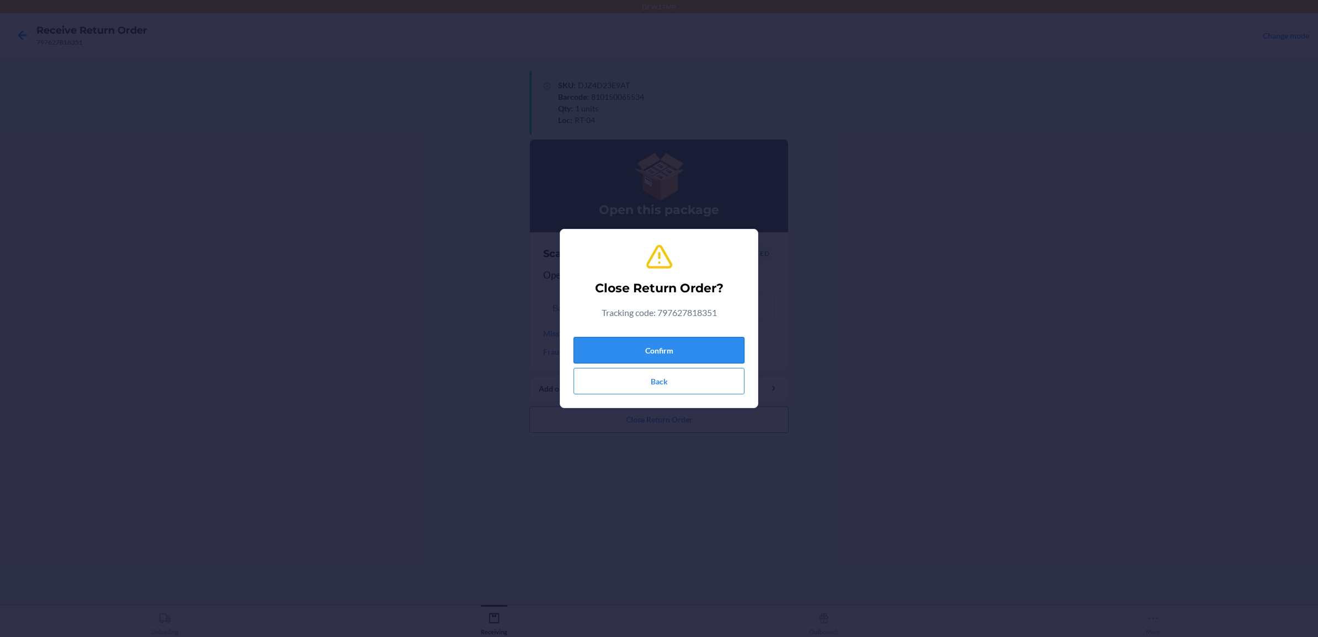
click at [685, 342] on button "Confirm" at bounding box center [659, 350] width 171 height 26
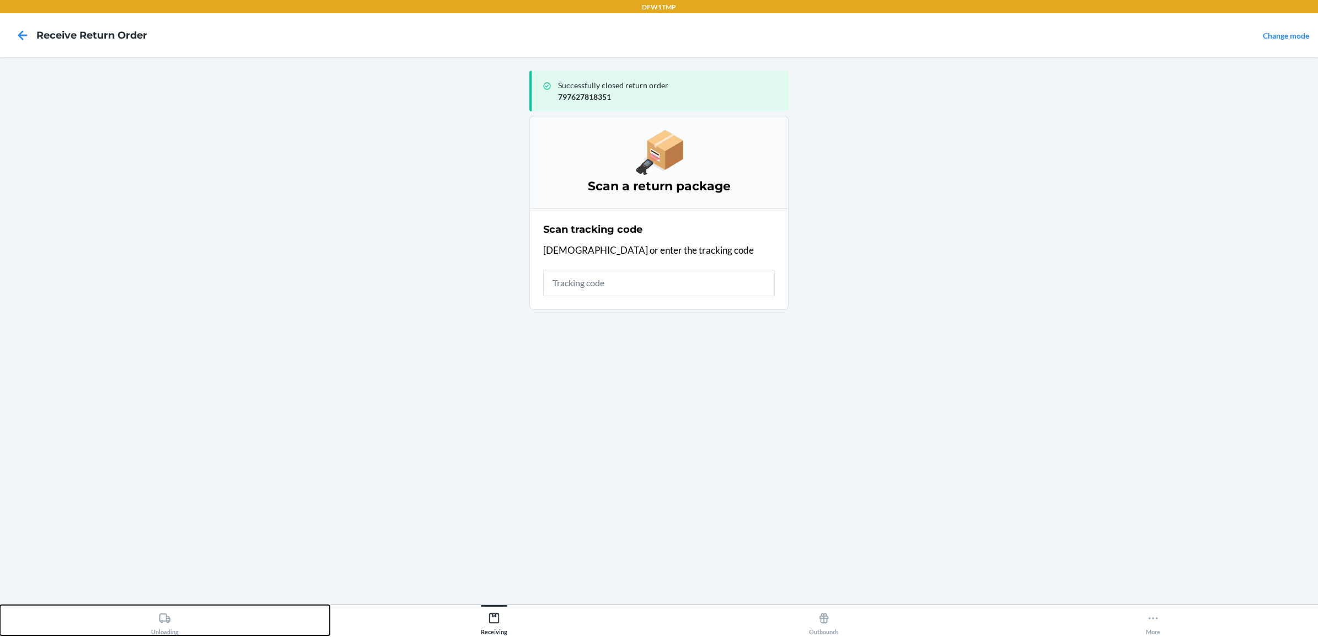
click at [232, 611] on button "Unloading" at bounding box center [165, 620] width 330 height 30
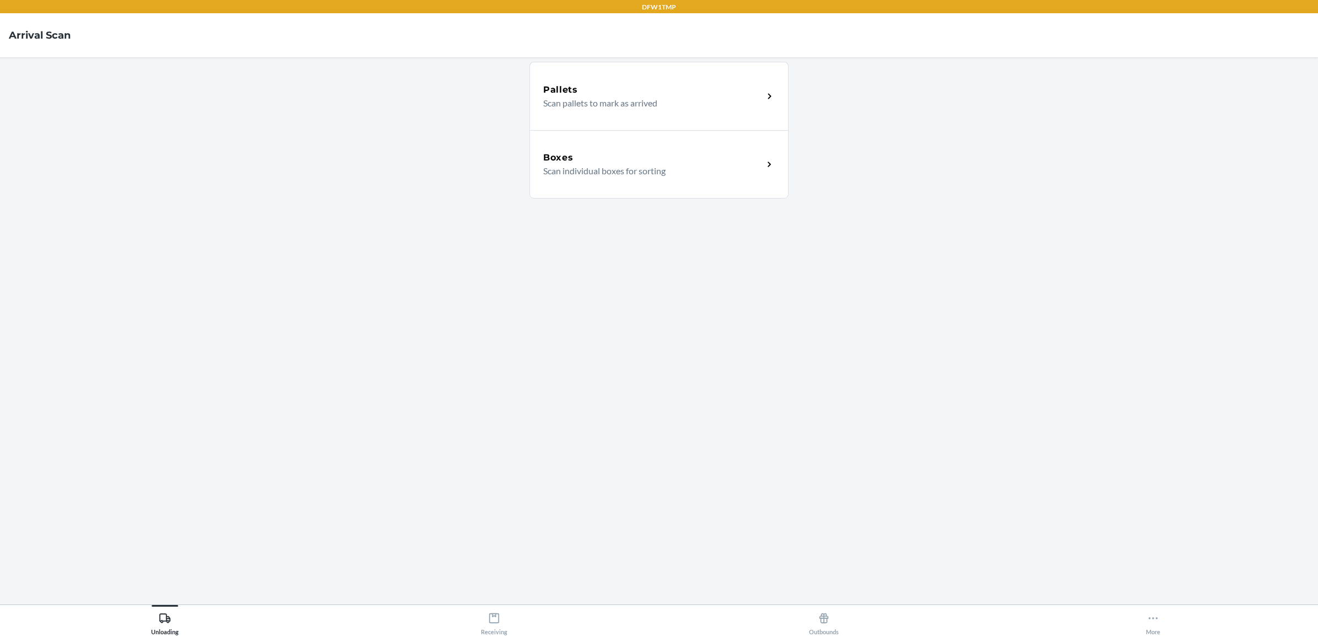
click at [615, 173] on p "Scan individual boxes for sorting" at bounding box center [648, 170] width 211 height 13
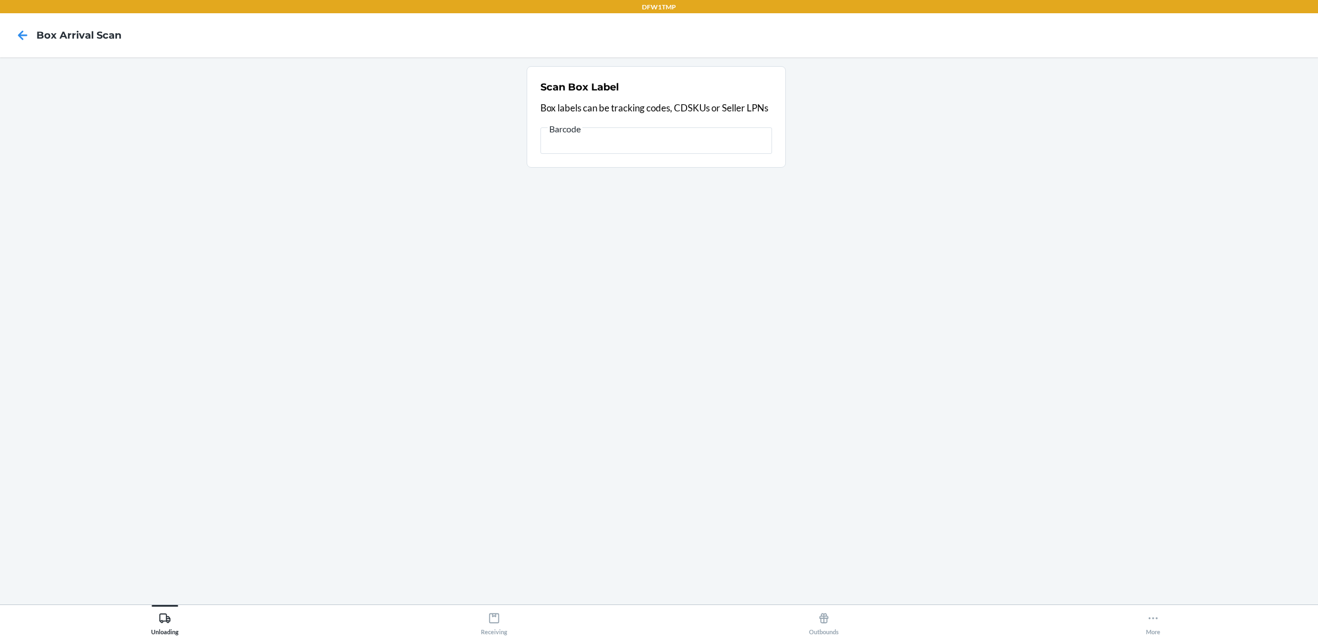
scroll to position [0, 662]
type input "[)>010275067840137797597227055FDEG2054602742491/111.00LBN2900SValleyPkwy#100Lew…"
type input "["
type input "797597227055"
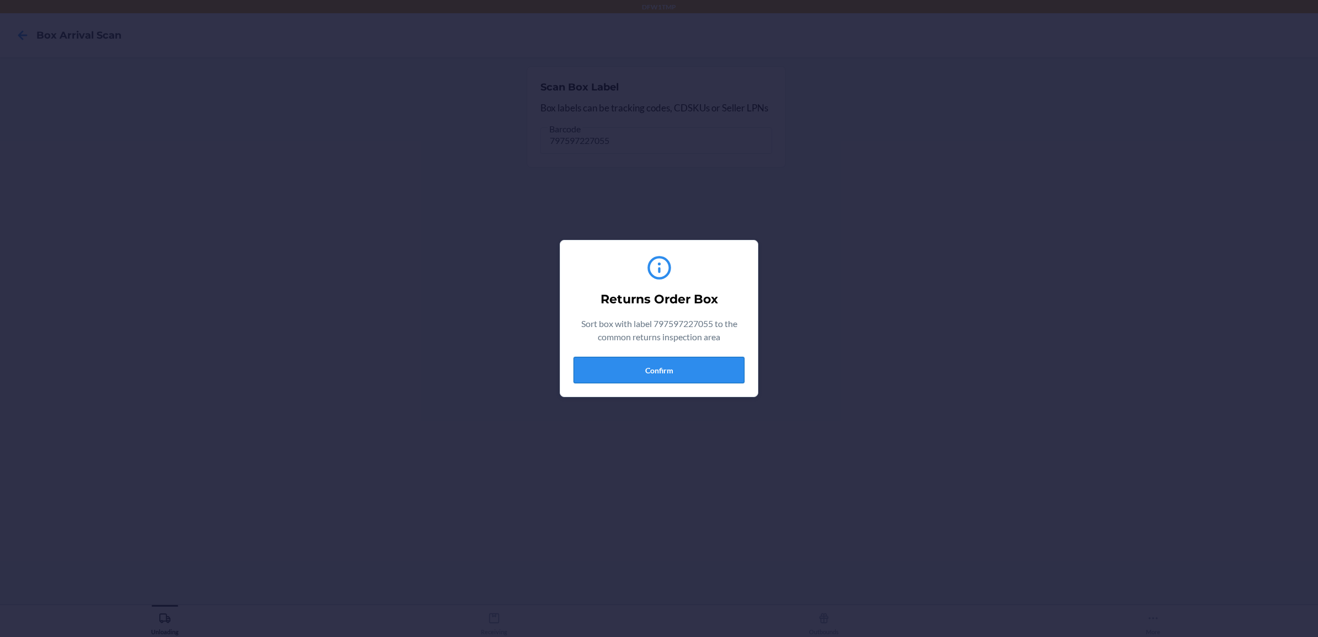
click at [667, 376] on button "Confirm" at bounding box center [659, 370] width 171 height 26
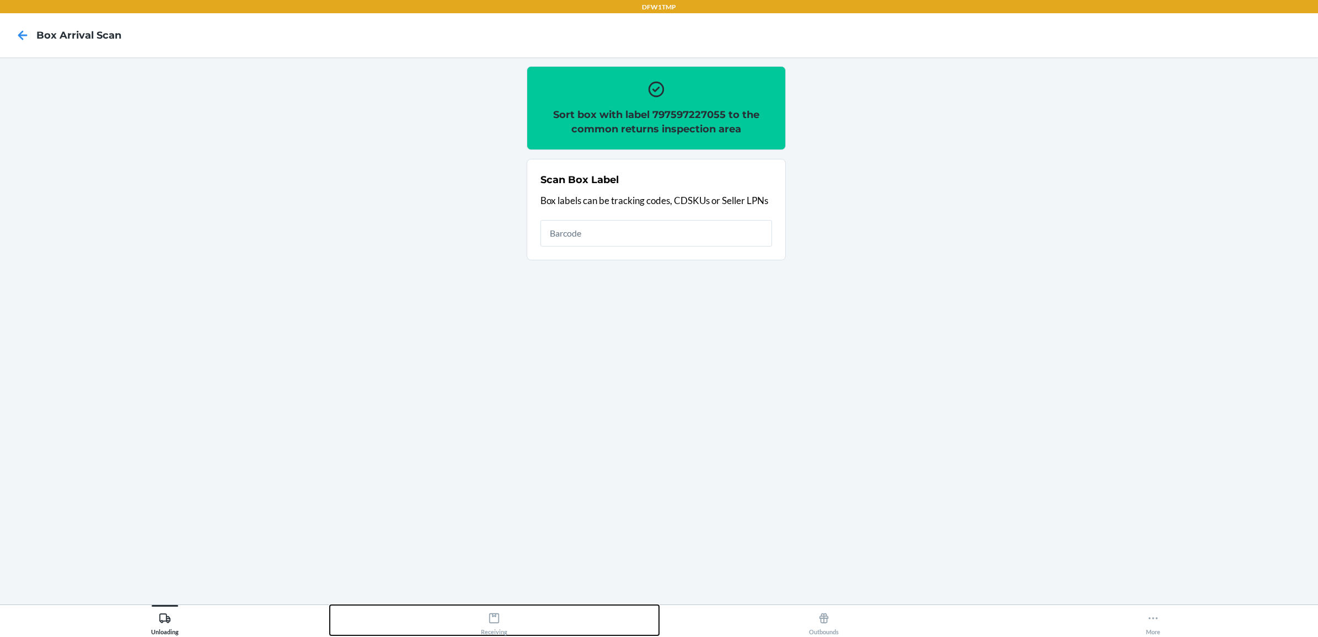
click at [493, 632] on div "Receiving" at bounding box center [494, 622] width 26 height 28
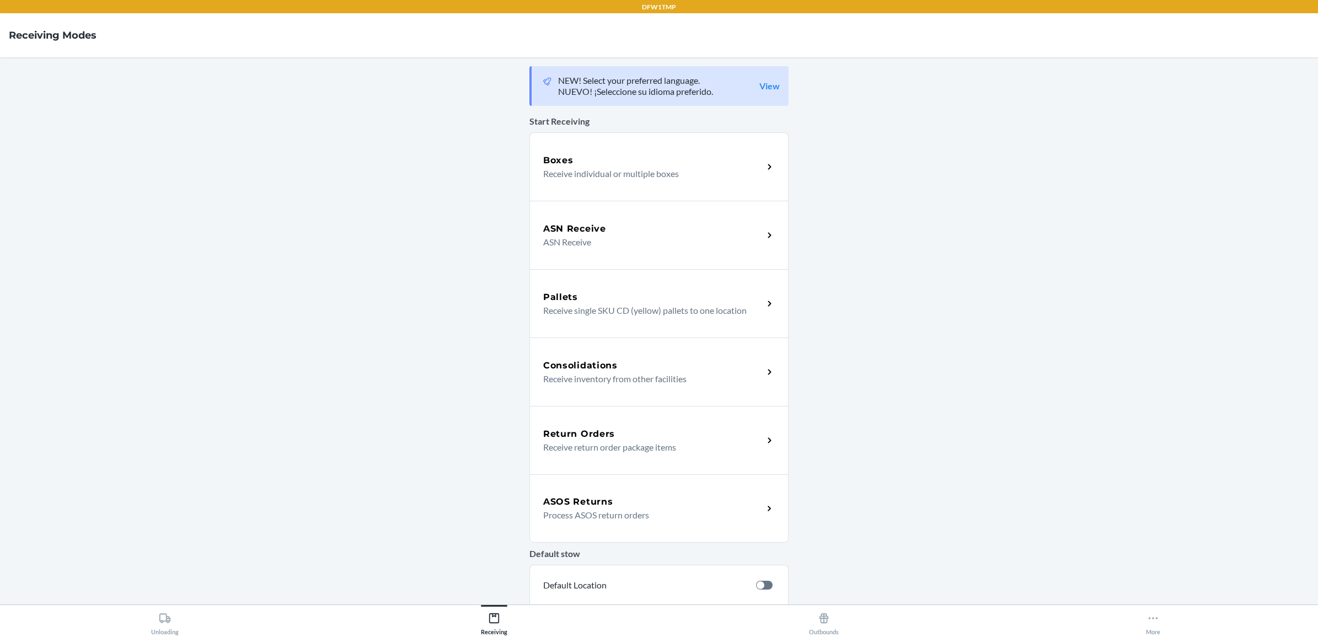
click at [587, 439] on h5 "Return Orders" at bounding box center [579, 434] width 72 height 13
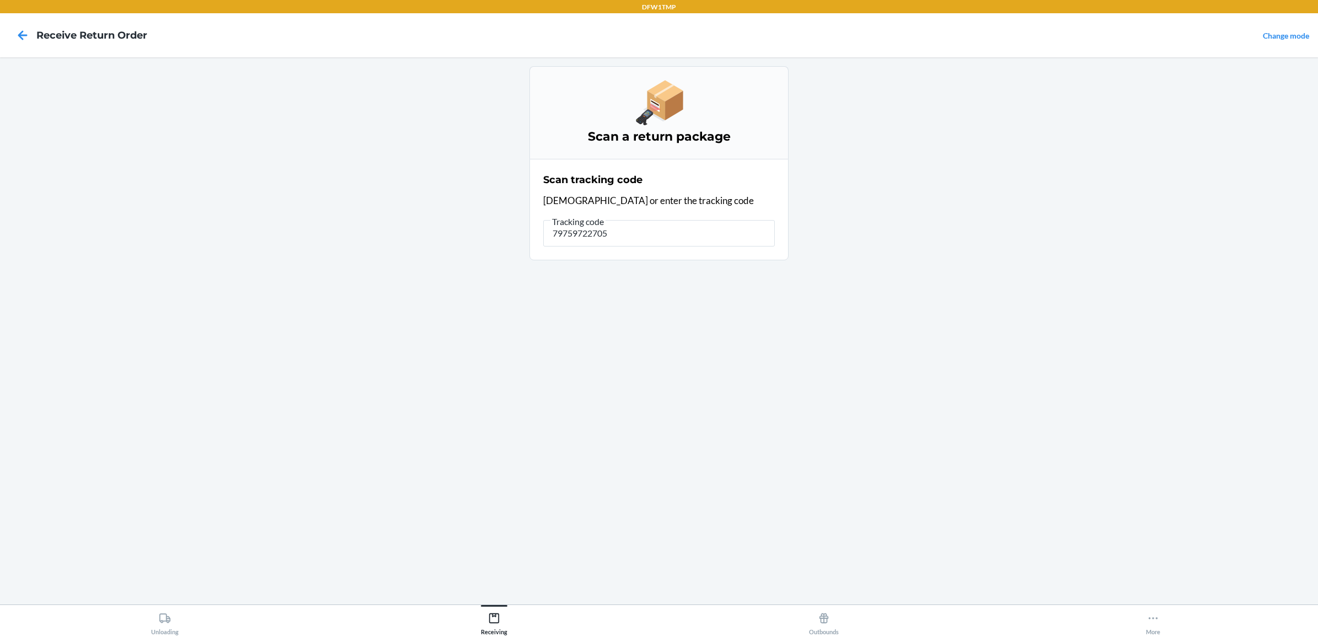
type input "797597227055"
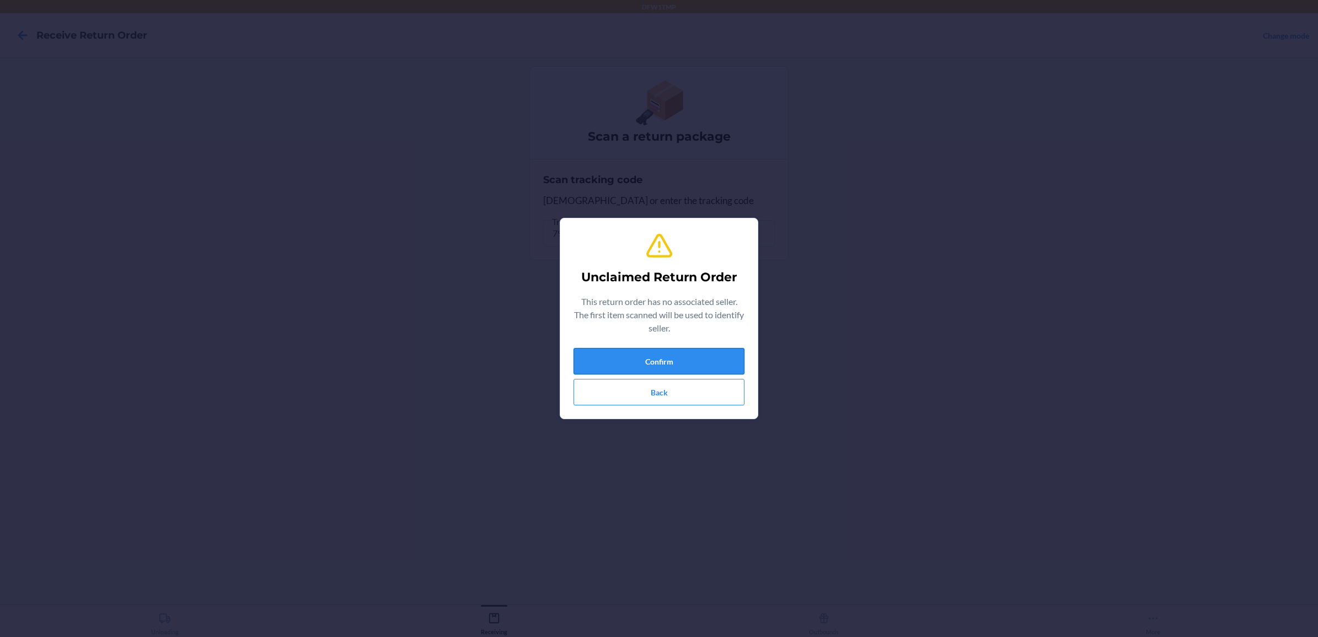
click at [683, 364] on button "Confirm" at bounding box center [659, 361] width 171 height 26
